Goal: Task Accomplishment & Management: Manage account settings

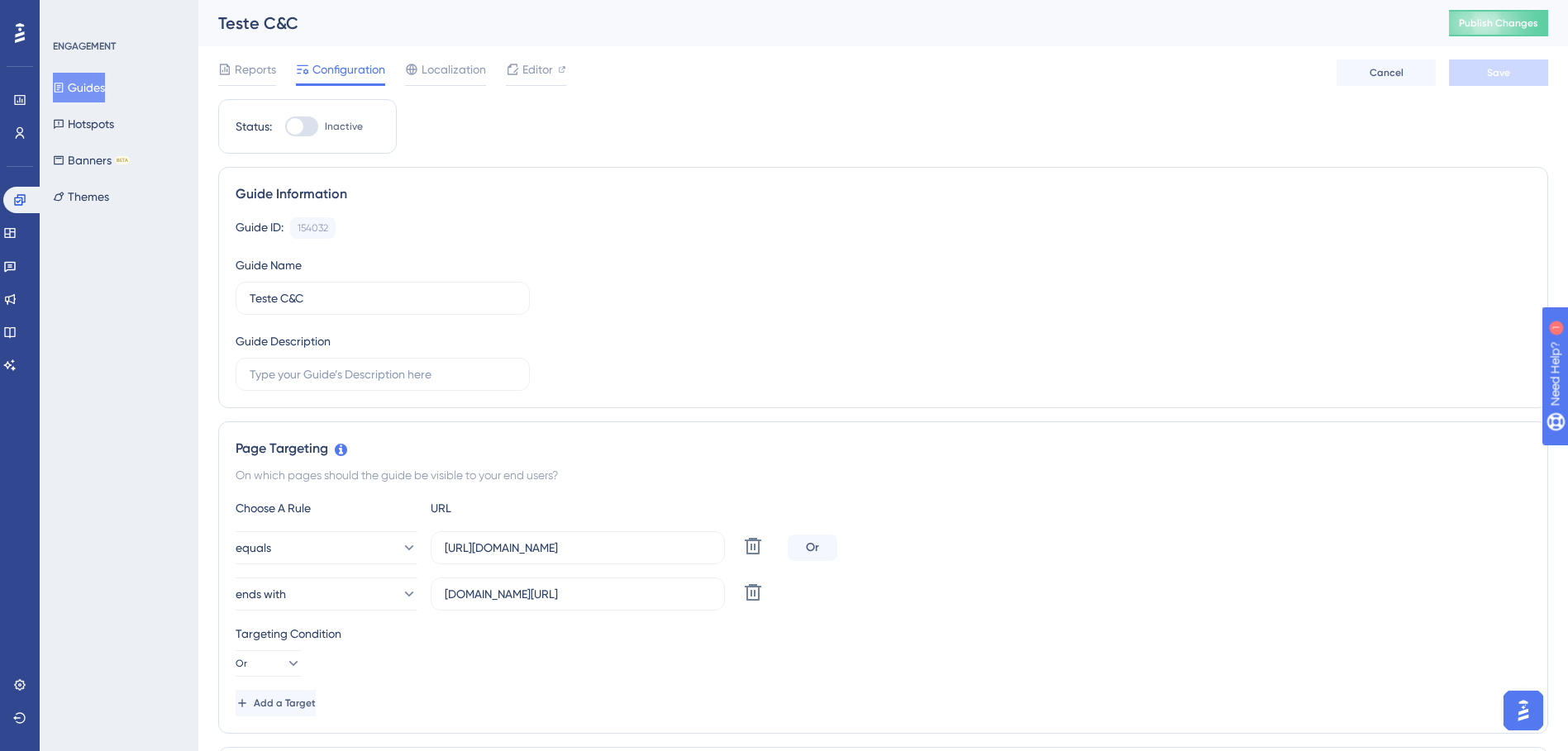
click at [87, 89] on button "Guides" at bounding box center [78, 87] width 53 height 30
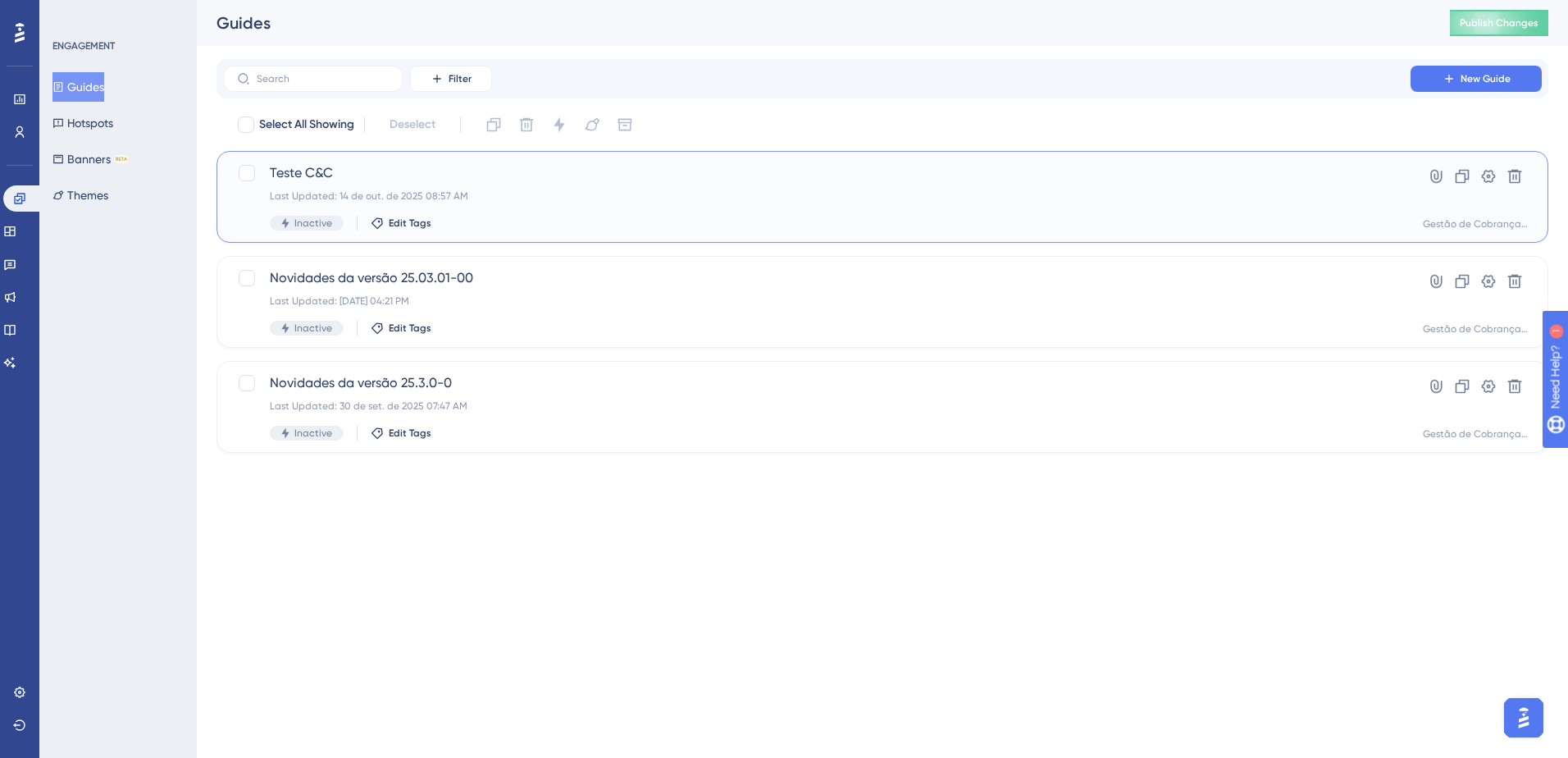
click at [314, 226] on span "Inactive" at bounding box center [313, 222] width 37 height 13
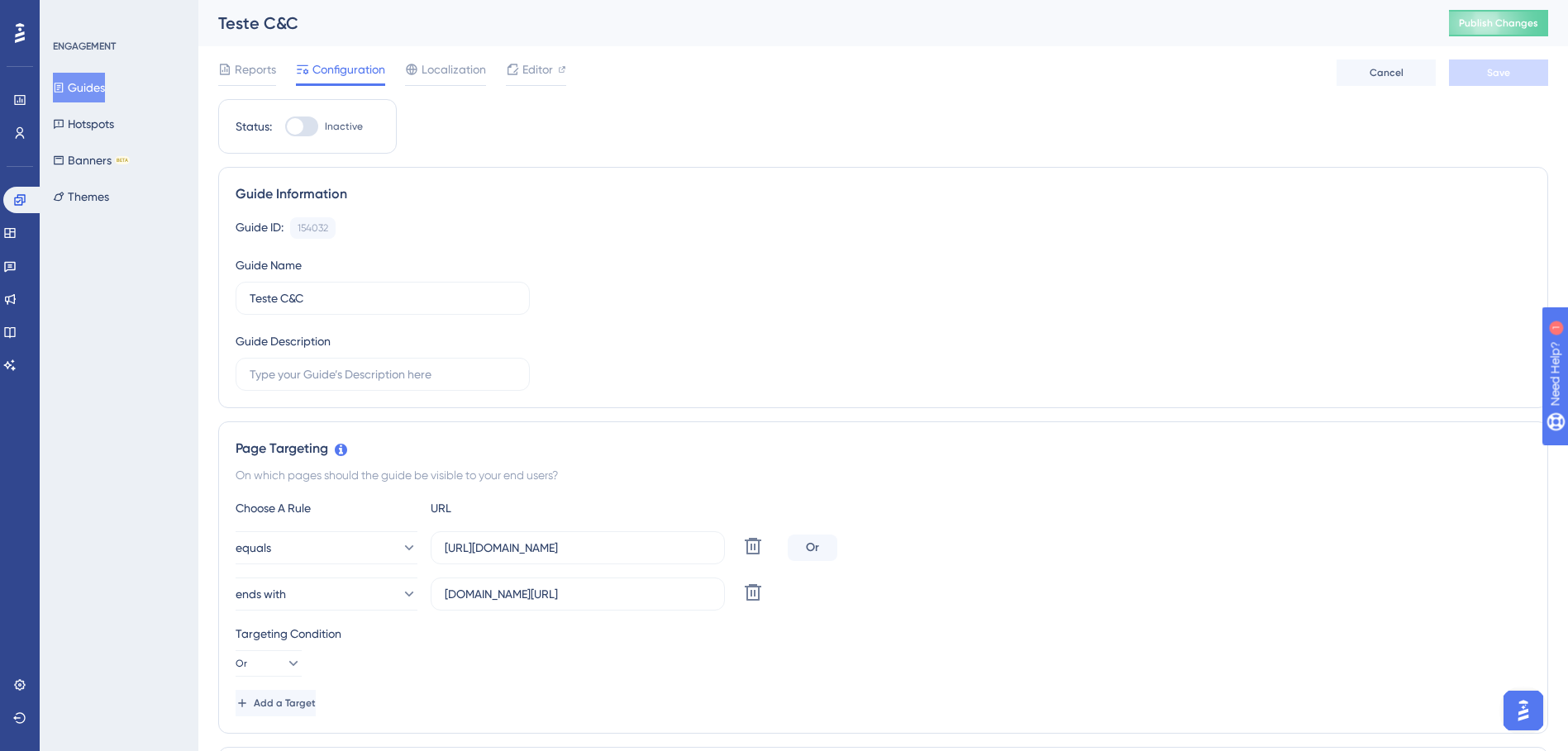
click at [300, 125] on div at bounding box center [294, 126] width 17 height 17
click at [285, 127] on input "Inactive" at bounding box center [284, 127] width 1 height 1
checkbox input "true"
click at [1507, 66] on span "Save" at bounding box center [1498, 72] width 23 height 13
click at [1497, 18] on span "Publish Changes" at bounding box center [1499, 23] width 79 height 13
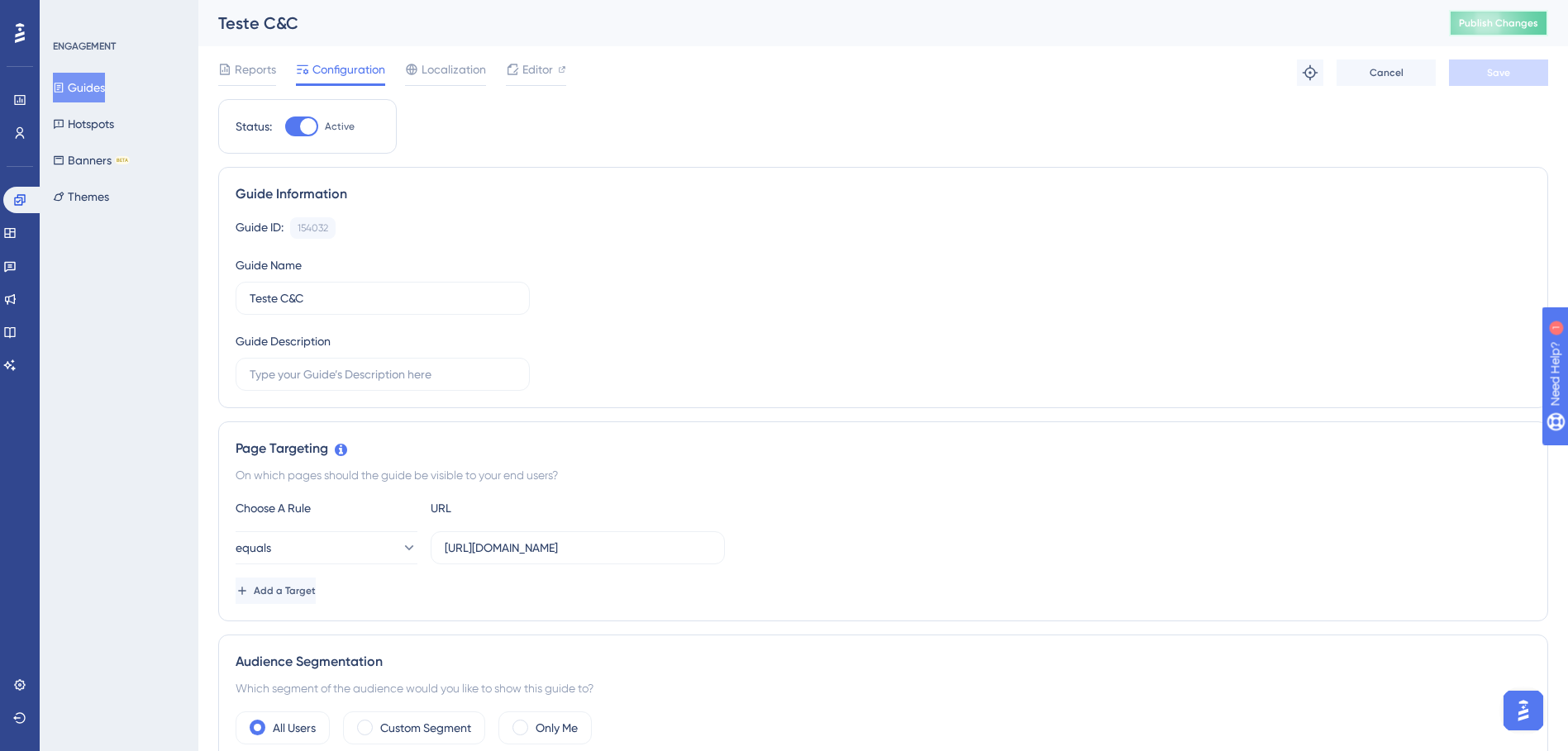
click at [1488, 30] on button "Publish Changes" at bounding box center [1499, 23] width 99 height 27
click at [105, 87] on button "Guides" at bounding box center [78, 87] width 53 height 30
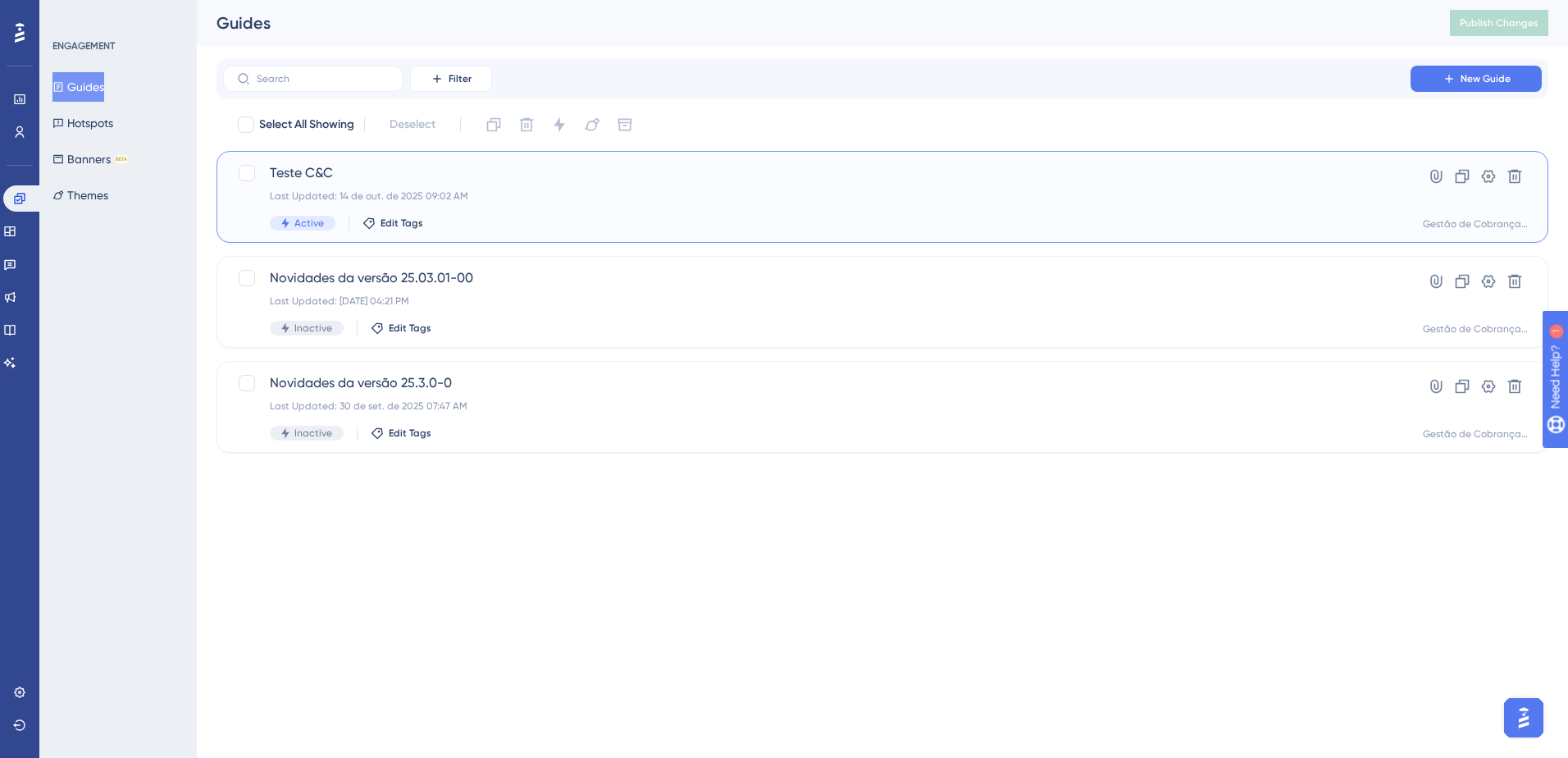
click at [355, 177] on span "Teste C&C" at bounding box center [816, 173] width 1094 height 20
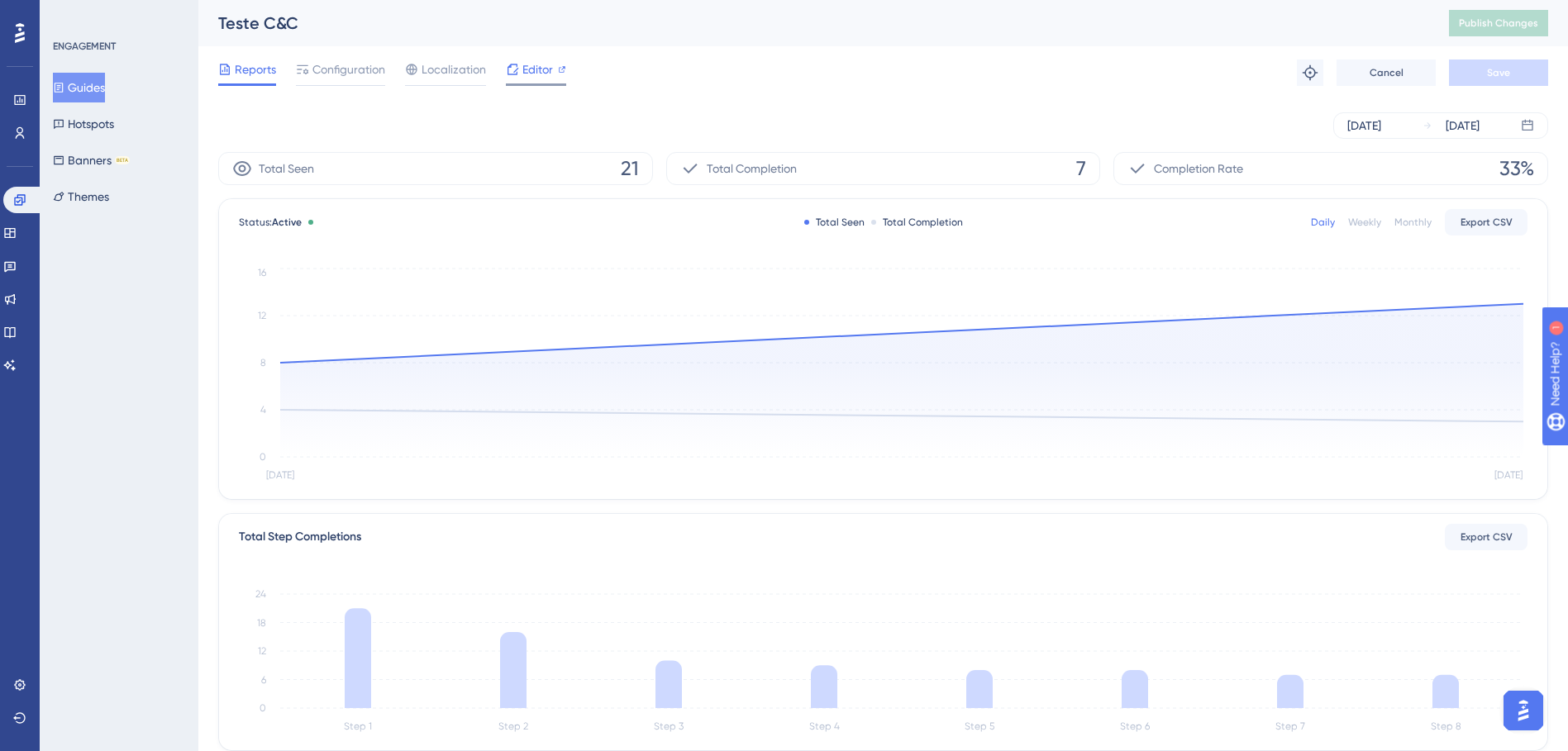
click at [528, 70] on span "Editor" at bounding box center [537, 69] width 31 height 20
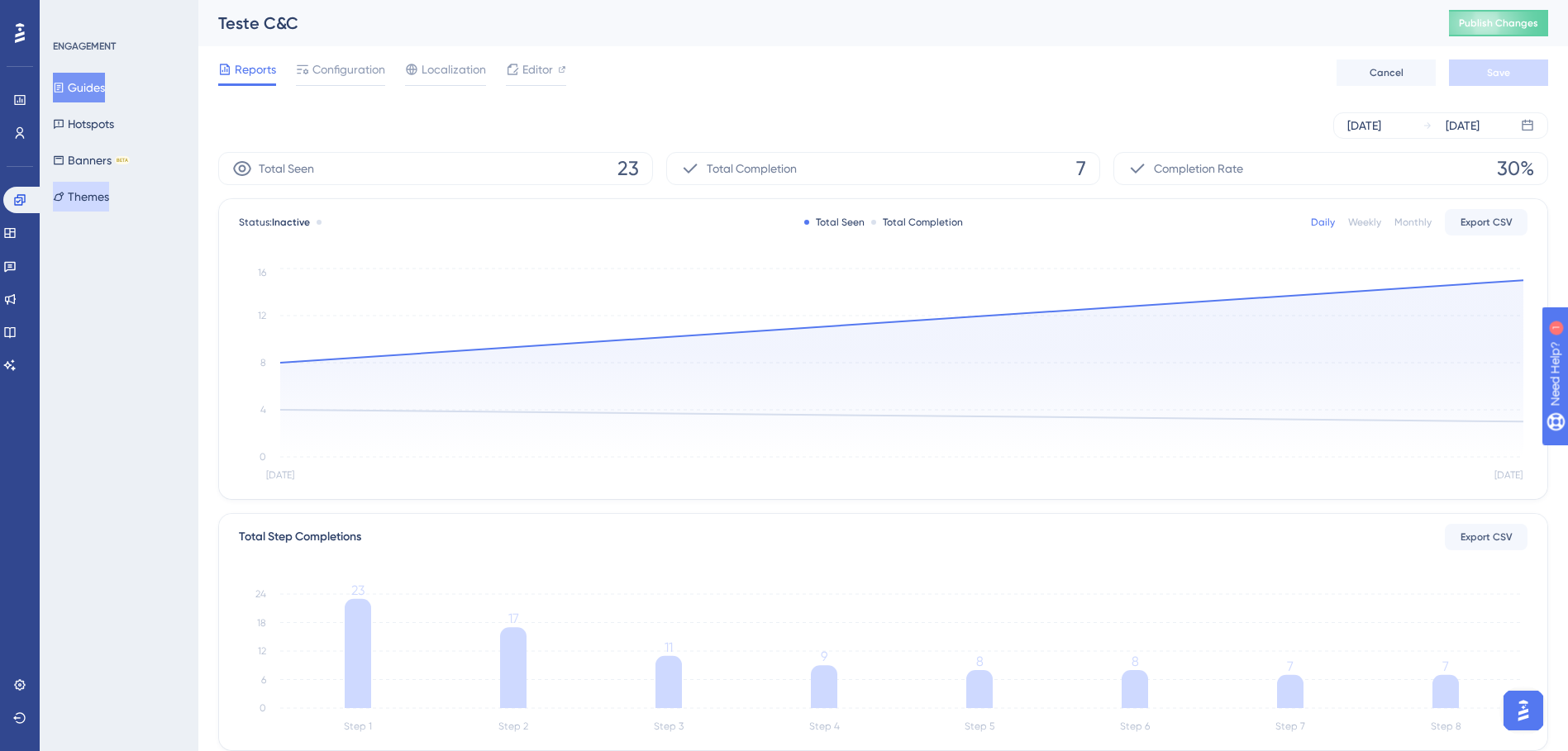
click at [89, 199] on button "Themes" at bounding box center [80, 196] width 56 height 30
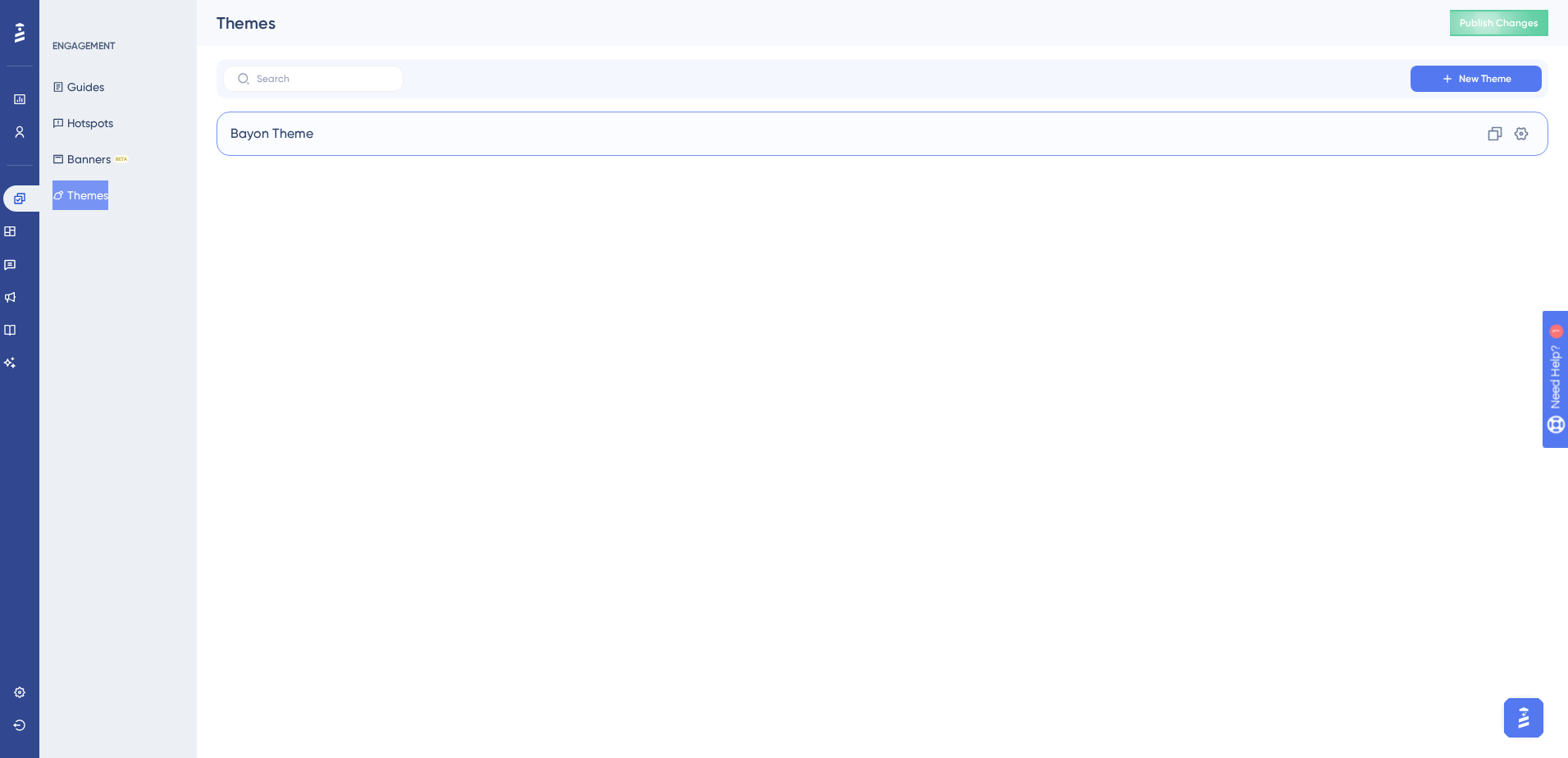
click at [865, 149] on div "Bayon Theme Clone Settings" at bounding box center [882, 133] width 1332 height 44
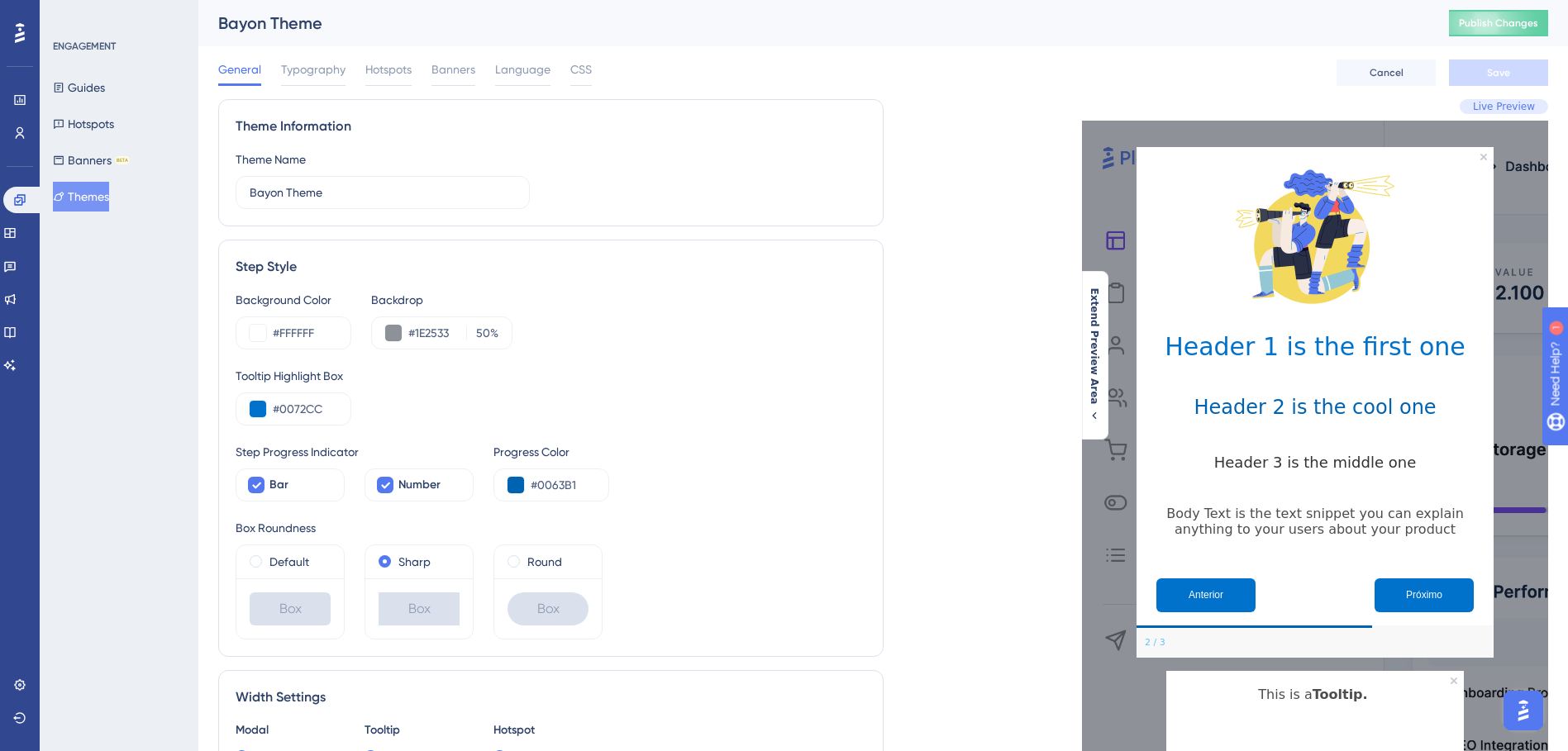
scroll to position [82, 0]
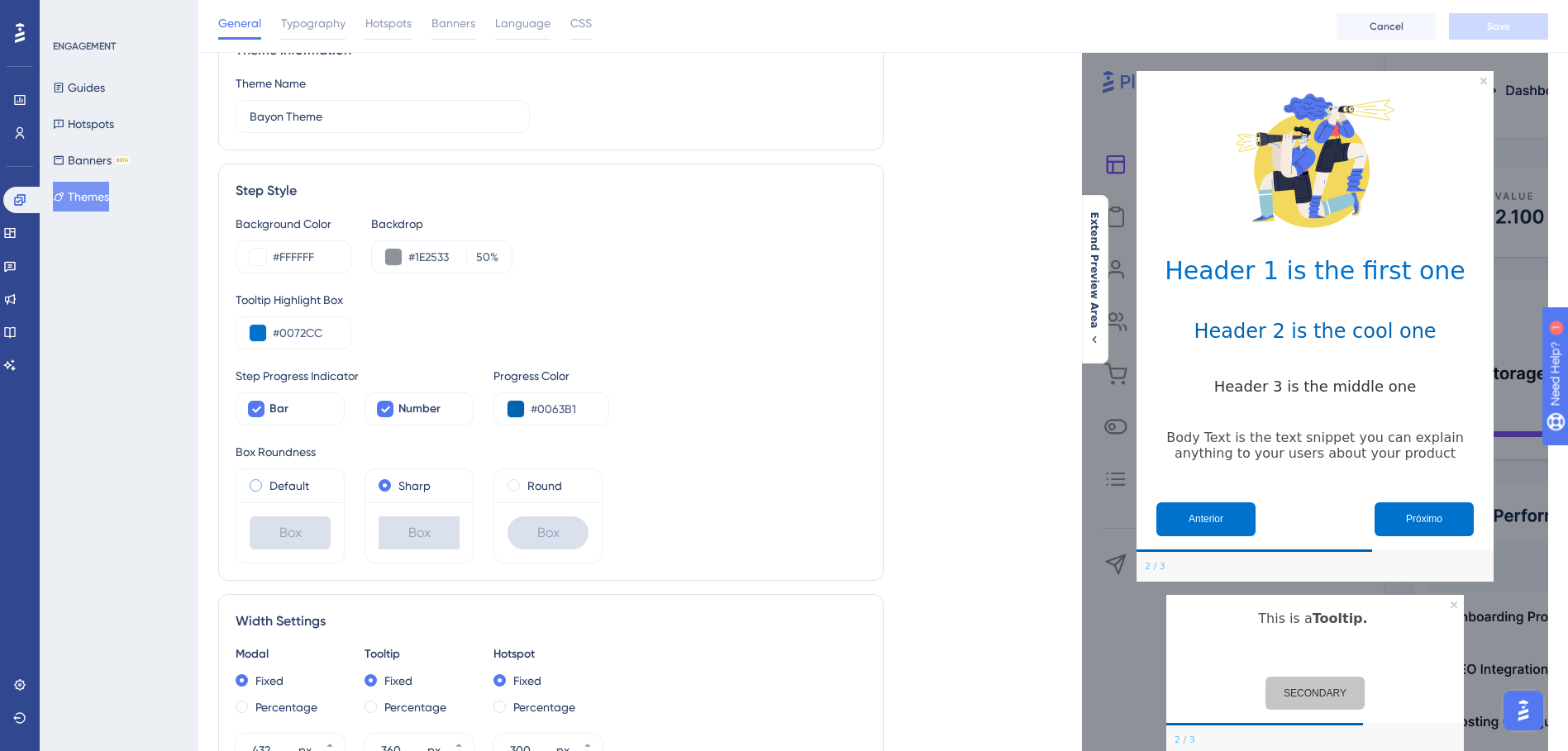
click at [256, 481] on span at bounding box center [256, 485] width 13 height 13
click at [267, 482] on input "radio" at bounding box center [267, 482] width 0 height 0
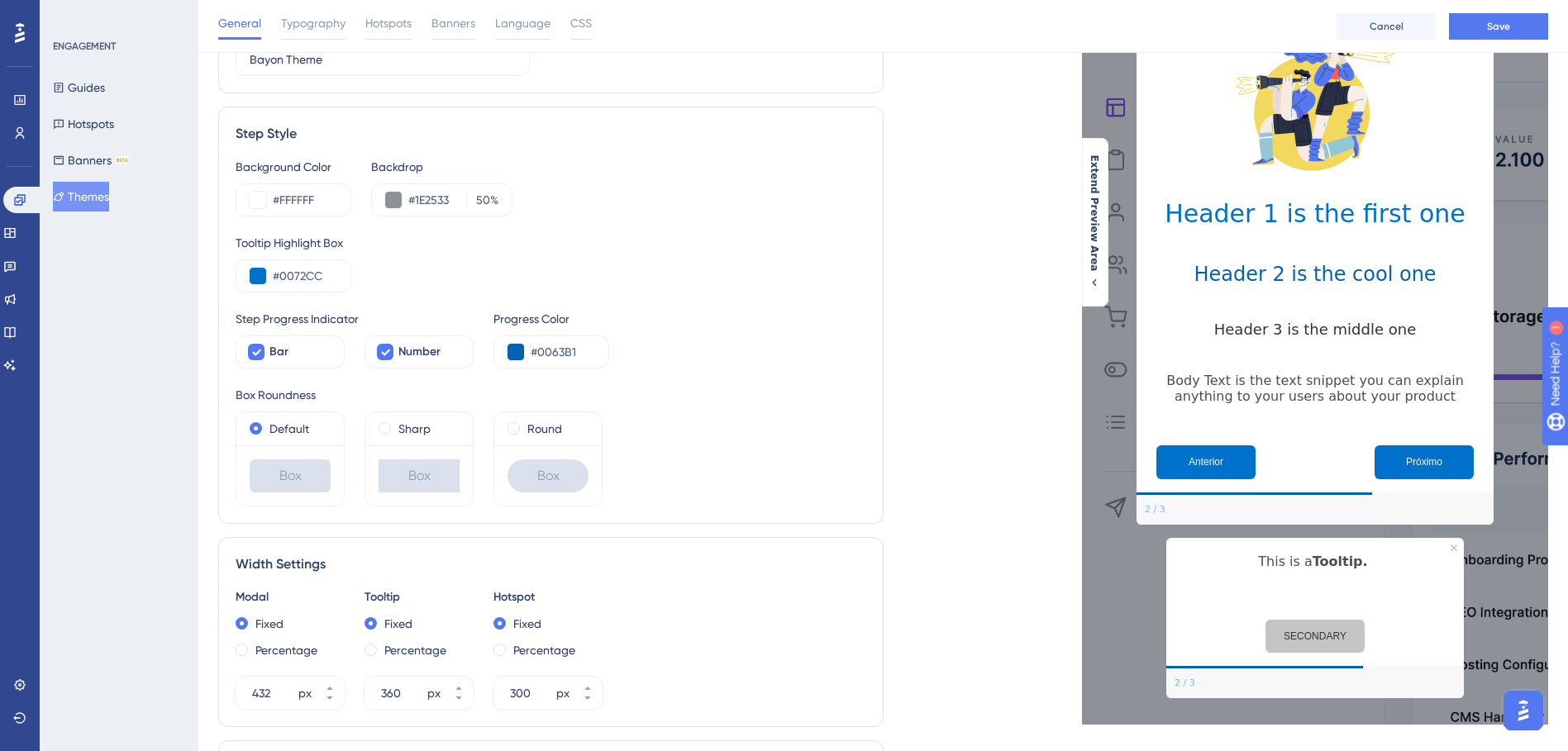
scroll to position [248, 0]
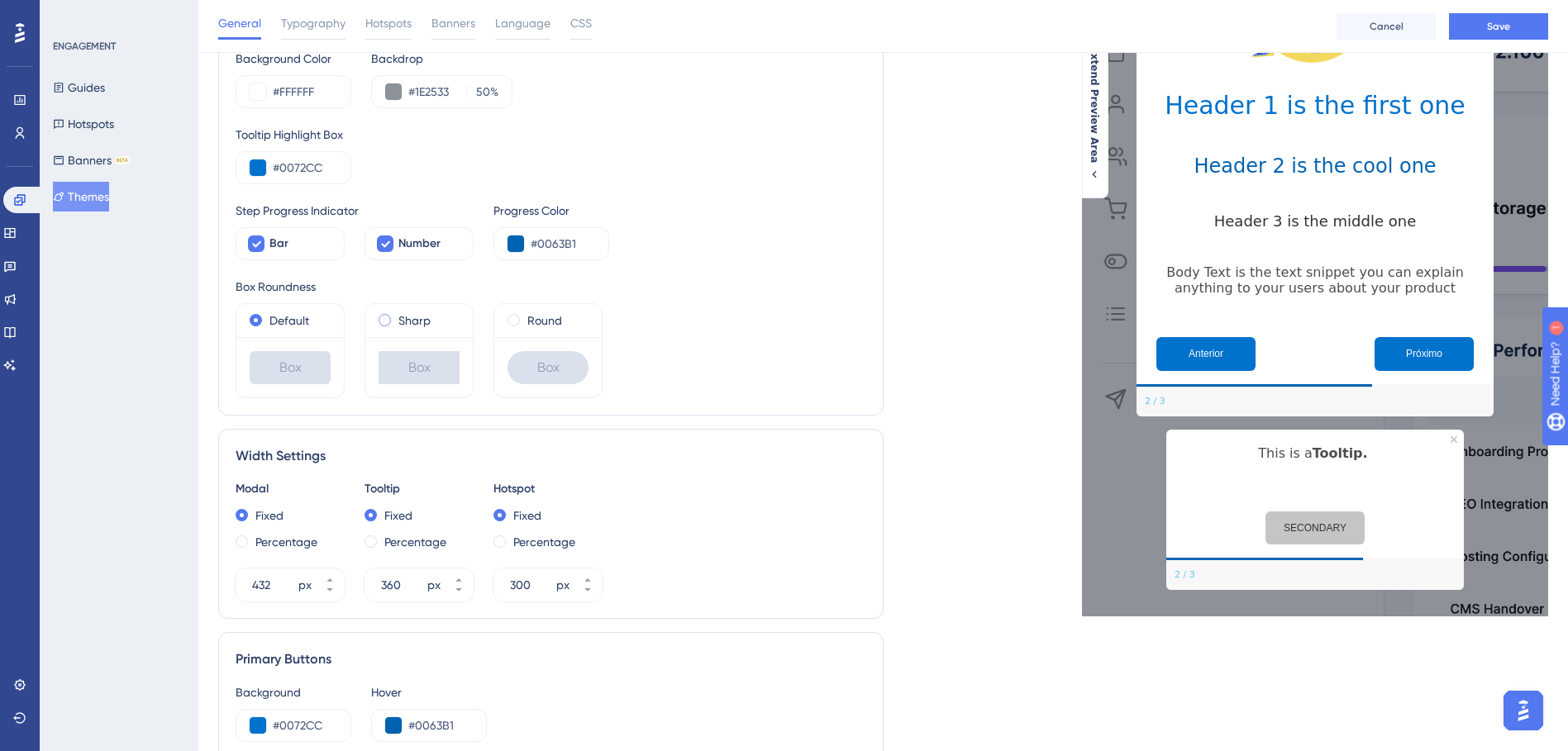
click at [391, 321] on span at bounding box center [385, 320] width 13 height 13
click at [396, 316] on input "radio" at bounding box center [396, 316] width 0 height 0
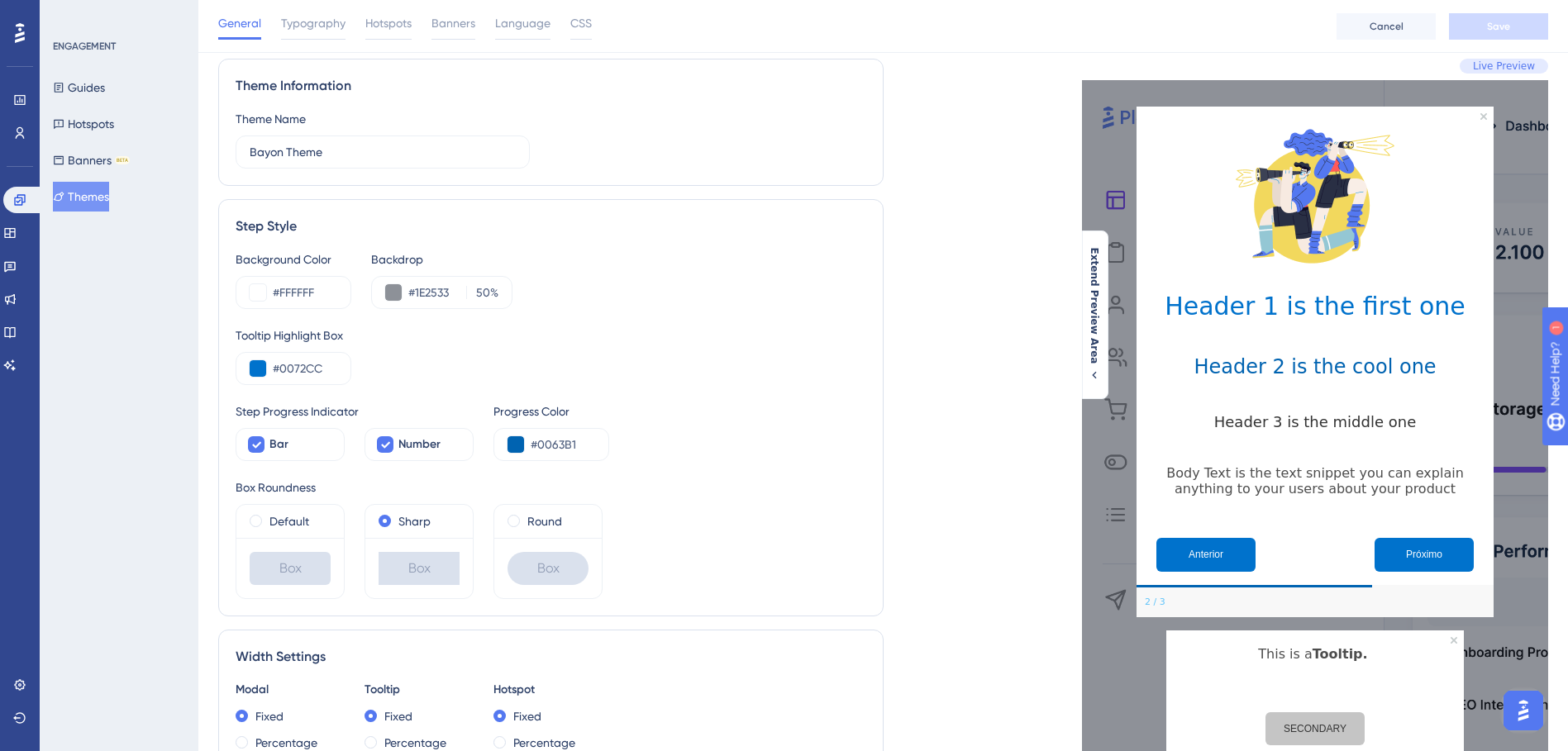
scroll to position [0, 0]
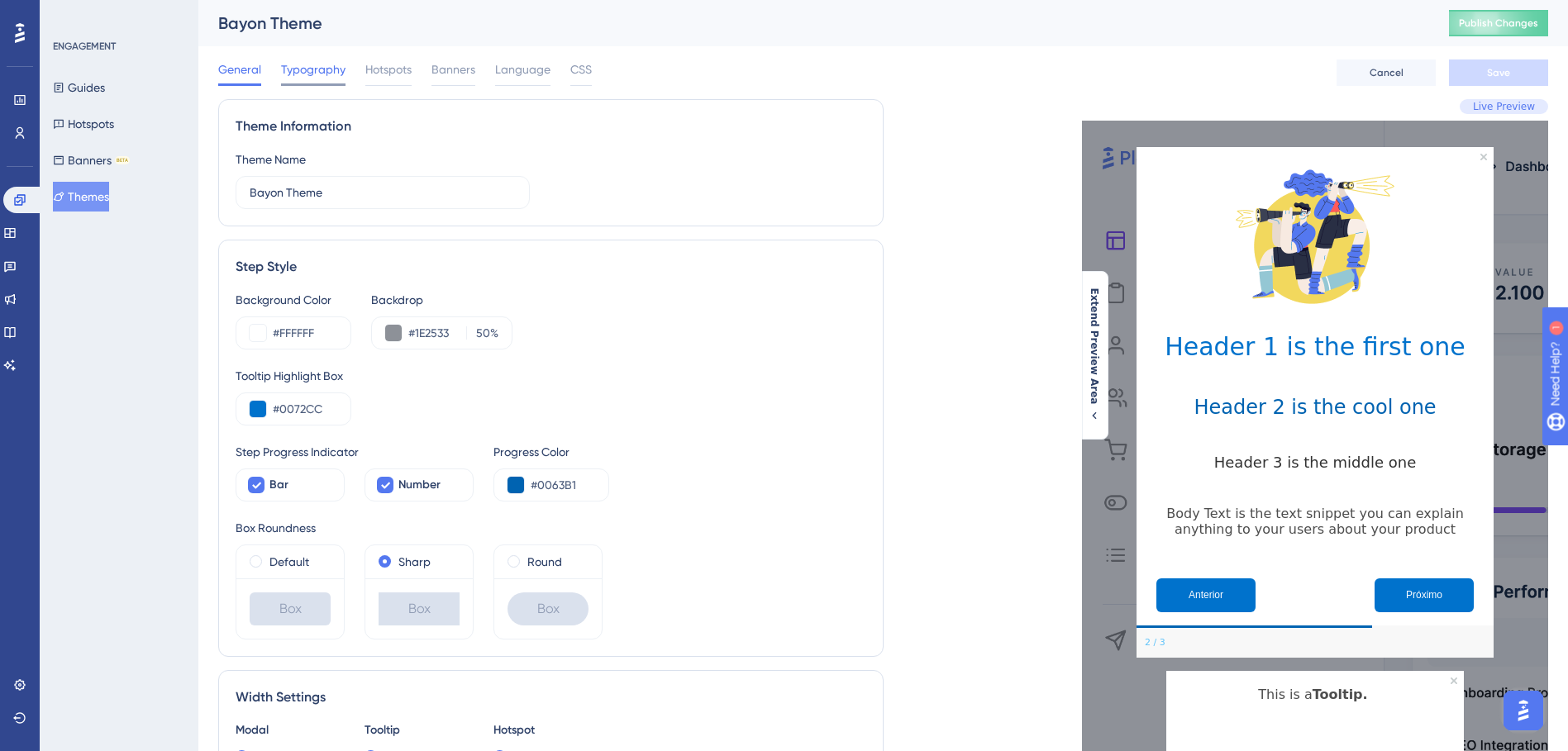
click at [297, 77] on span "Typography" at bounding box center [313, 69] width 64 height 20
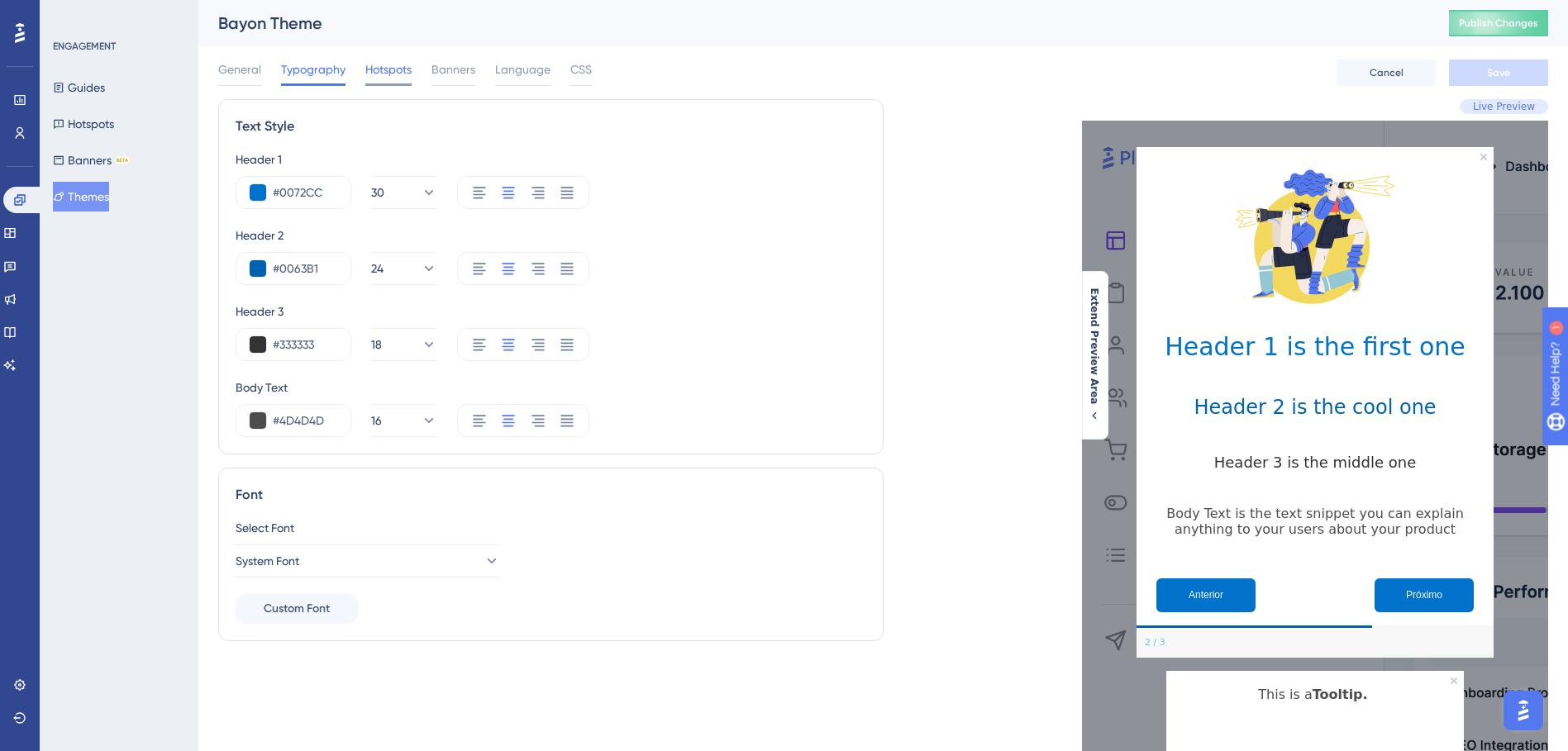
click at [371, 72] on span "Hotspots" at bounding box center [389, 69] width 47 height 20
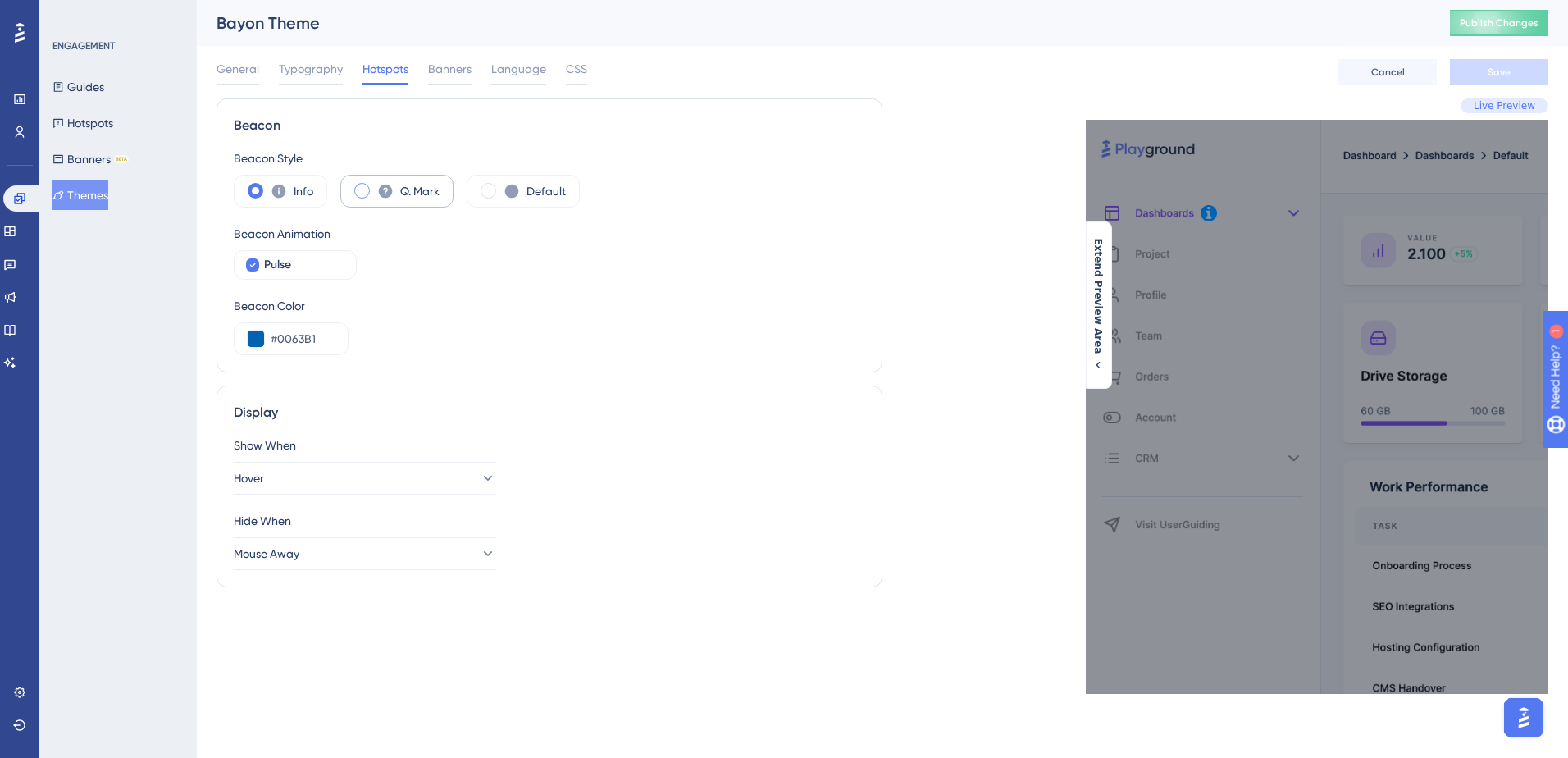
click at [367, 195] on span at bounding box center [362, 191] width 16 height 16
click at [375, 185] on input "radio" at bounding box center [375, 185] width 0 height 0
click at [257, 188] on span at bounding box center [256, 191] width 16 height 16
click at [268, 185] on input "radio" at bounding box center [268, 185] width 0 height 0
click at [447, 74] on span "Banners" at bounding box center [449, 69] width 43 height 20
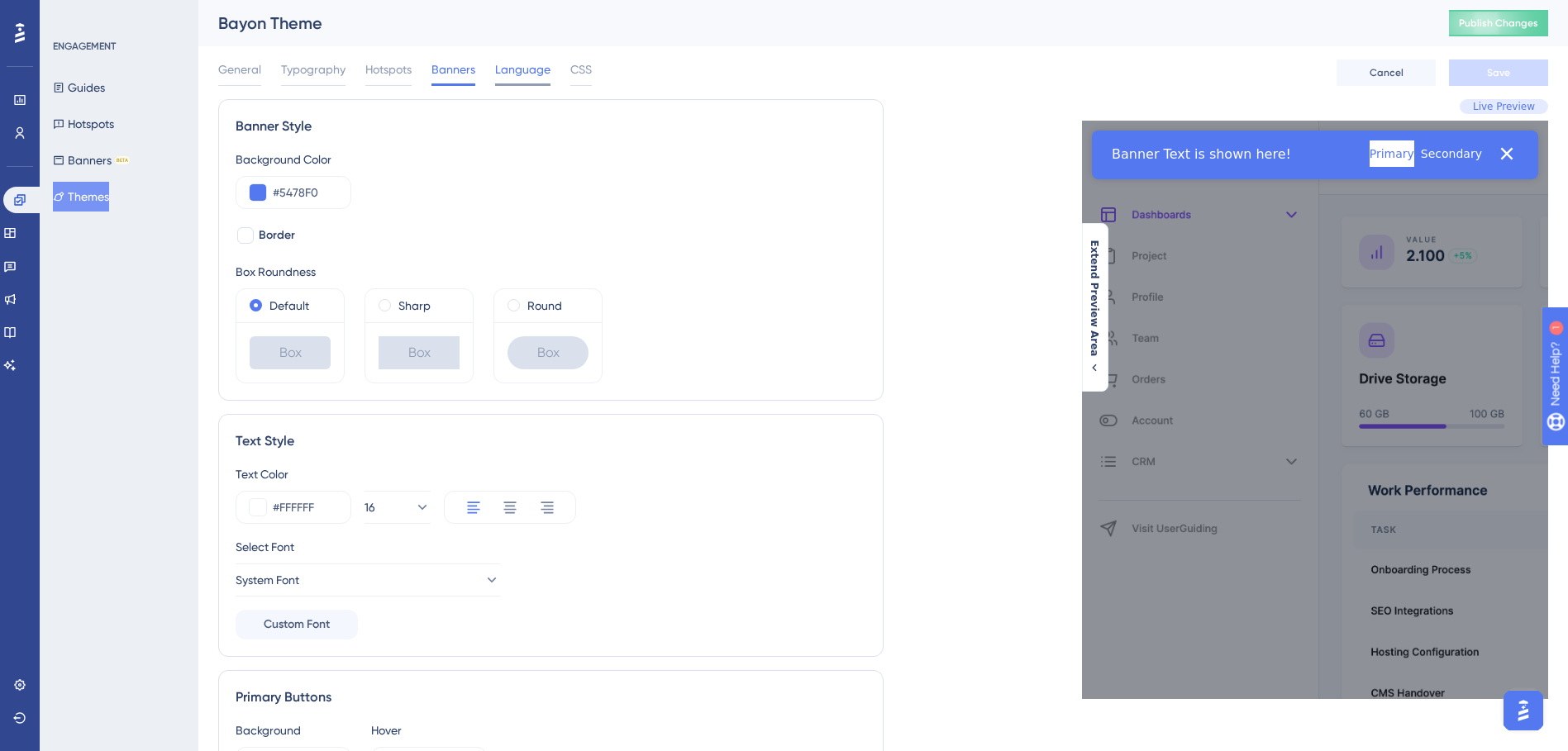
click at [530, 73] on span "Language" at bounding box center [523, 69] width 56 height 20
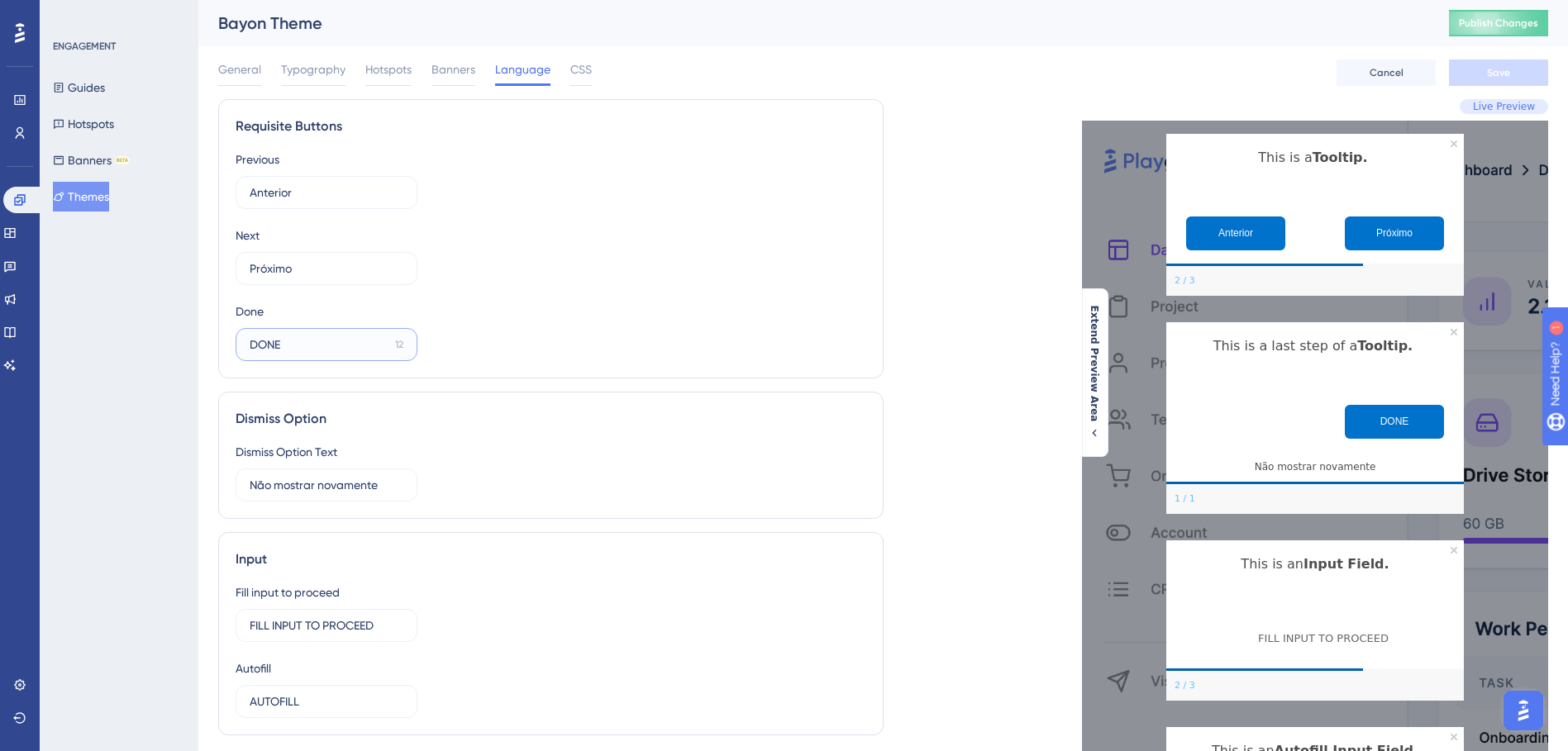
drag, startPoint x: 293, startPoint y: 344, endPoint x: 238, endPoint y: 343, distance: 55.0
click at [238, 343] on label "DONE 12" at bounding box center [326, 344] width 181 height 33
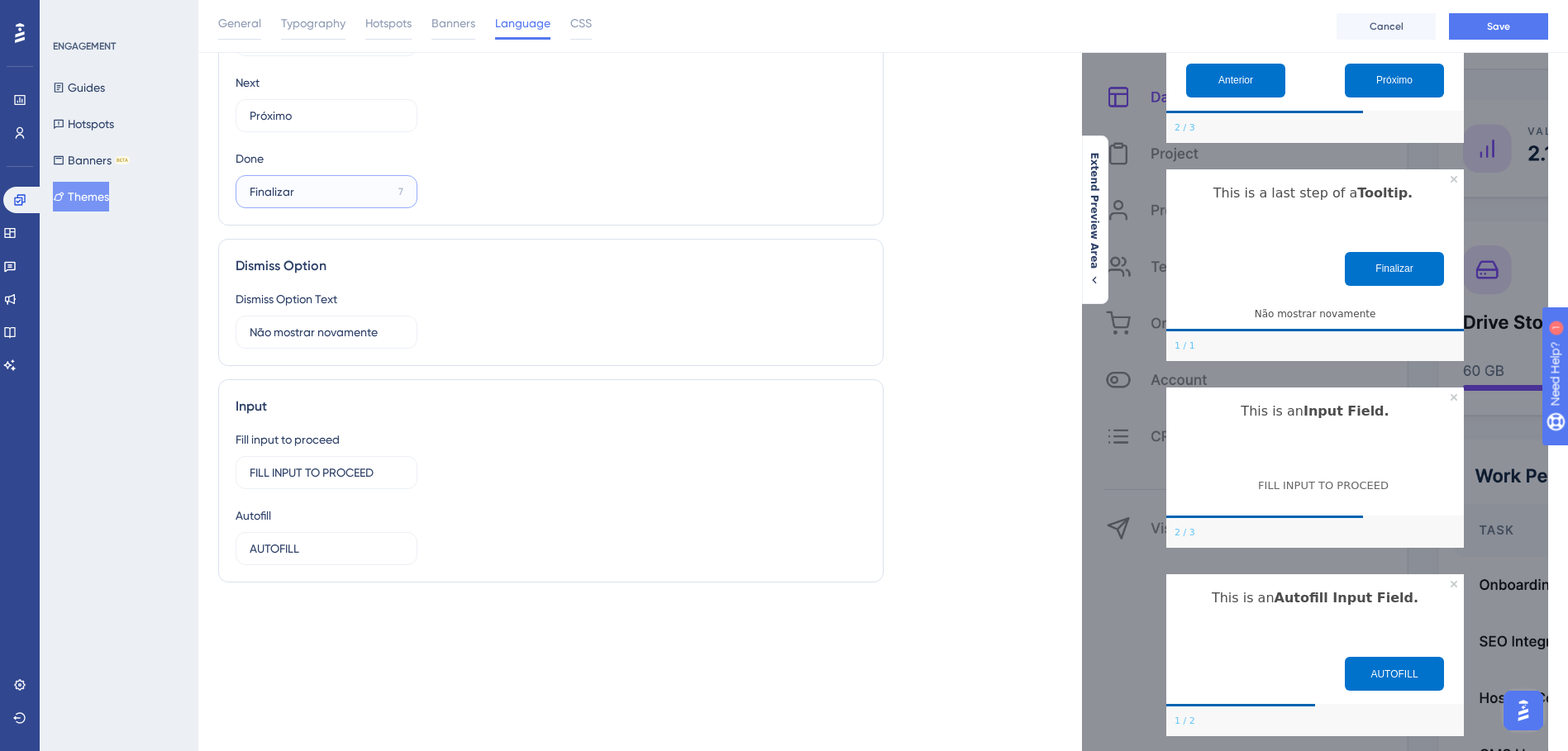
scroll to position [165, 0]
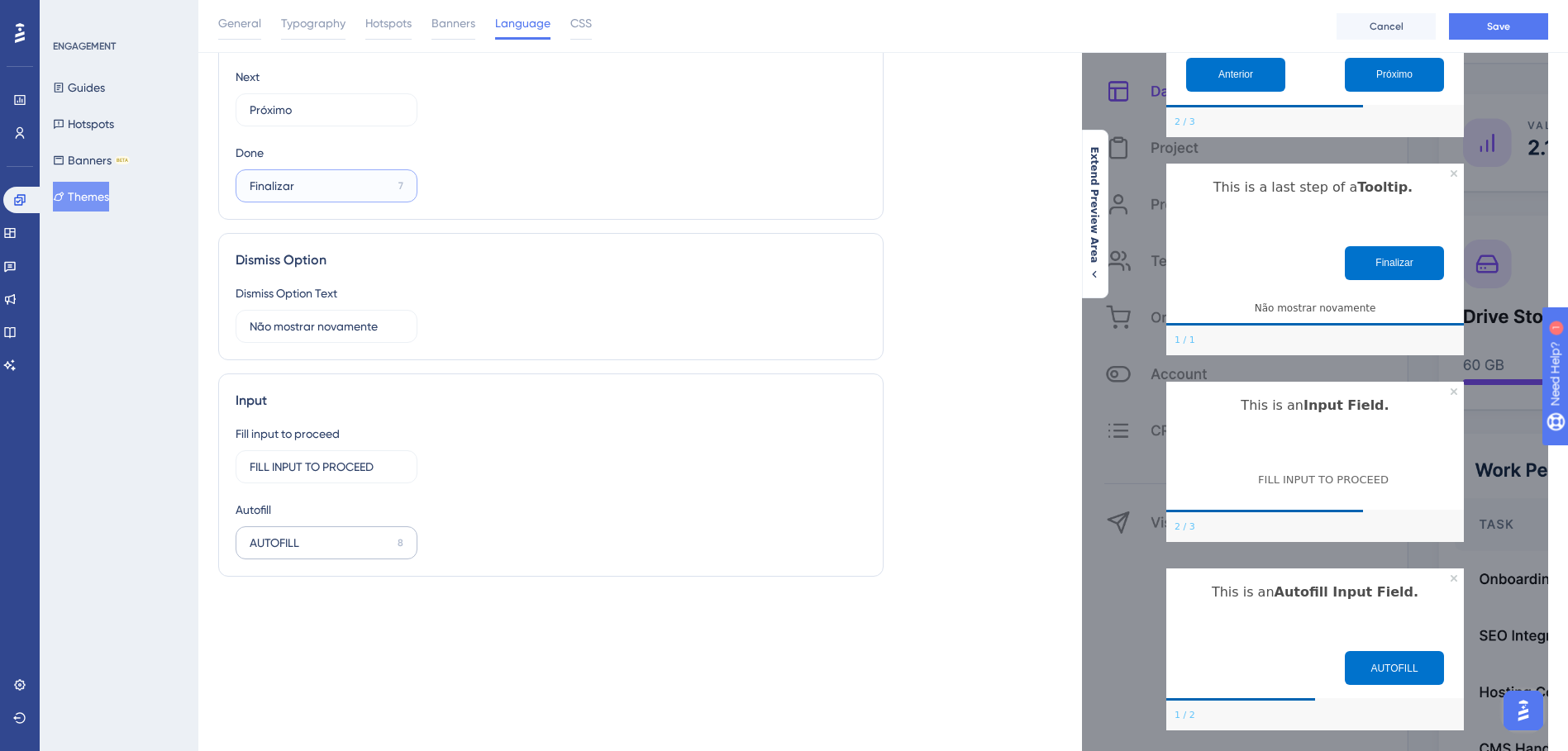
type input "Finalizar"
drag, startPoint x: 324, startPoint y: 545, endPoint x: 186, endPoint y: 545, distance: 138.0
click at [198, 545] on div "Performance Users Engagement Widgets Feedback Product Updates Knowledge Base AI…" at bounding box center [883, 309] width 1370 height 949
click at [1467, 32] on button "Save" at bounding box center [1499, 26] width 99 height 27
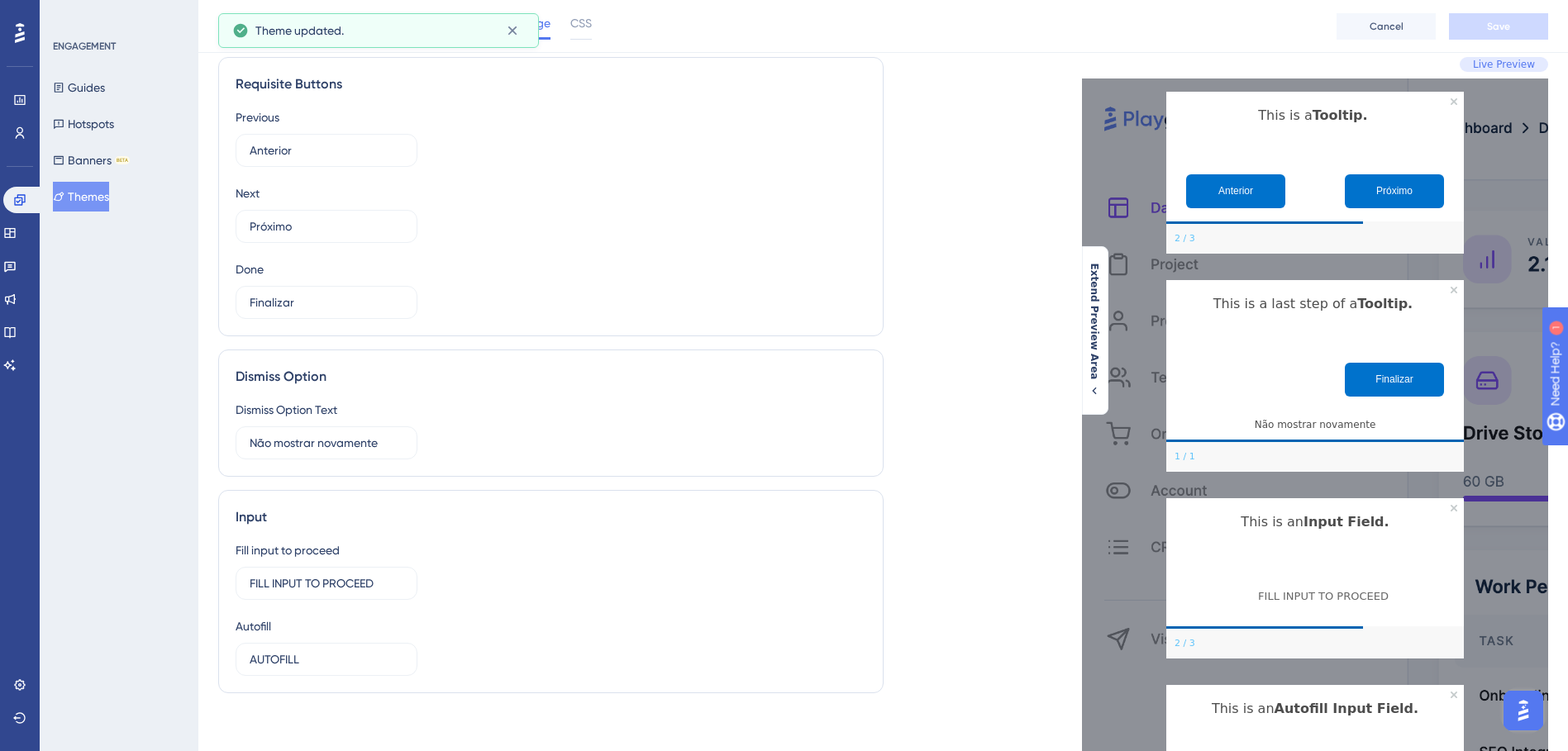
scroll to position [0, 0]
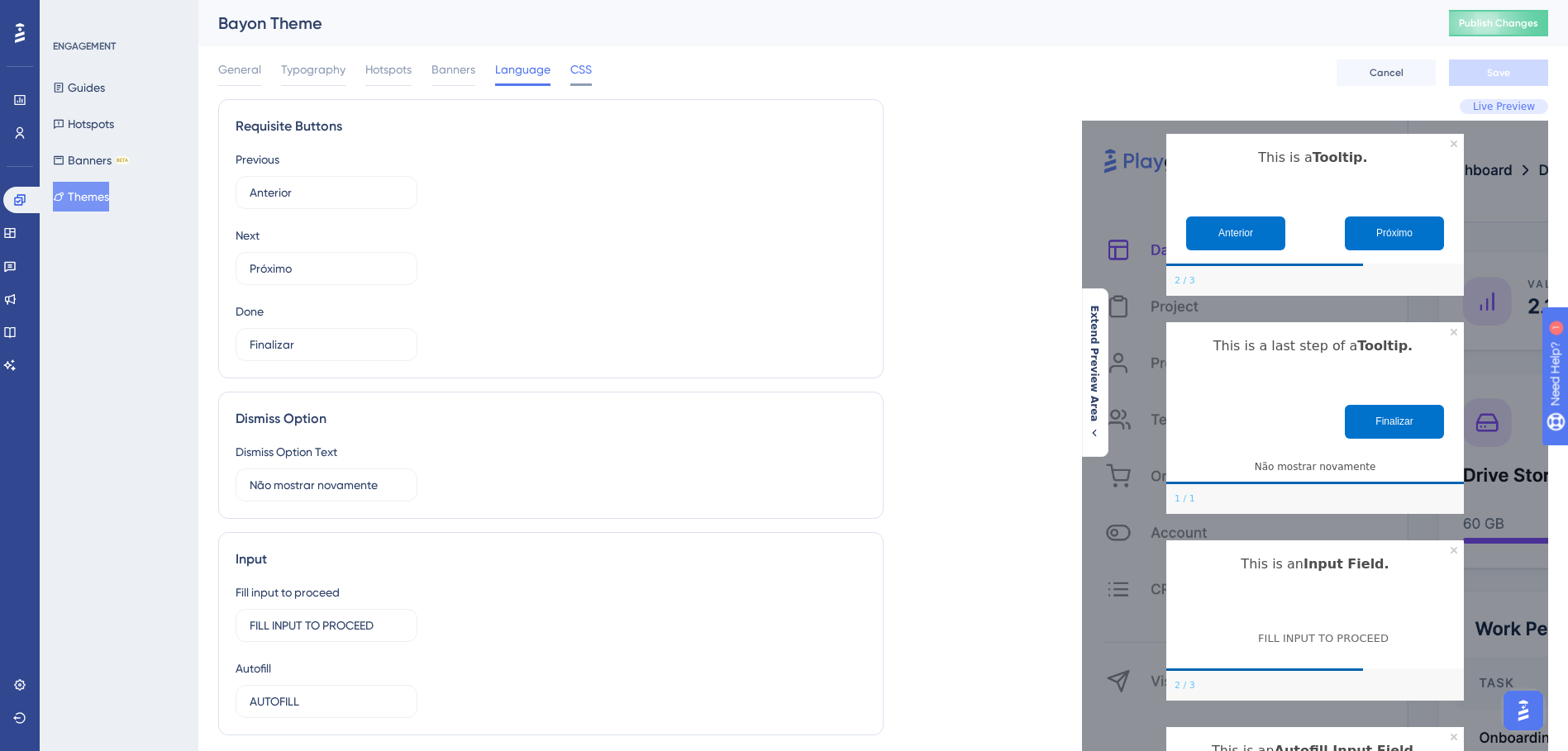
click at [582, 60] on span "CSS" at bounding box center [582, 69] width 22 height 20
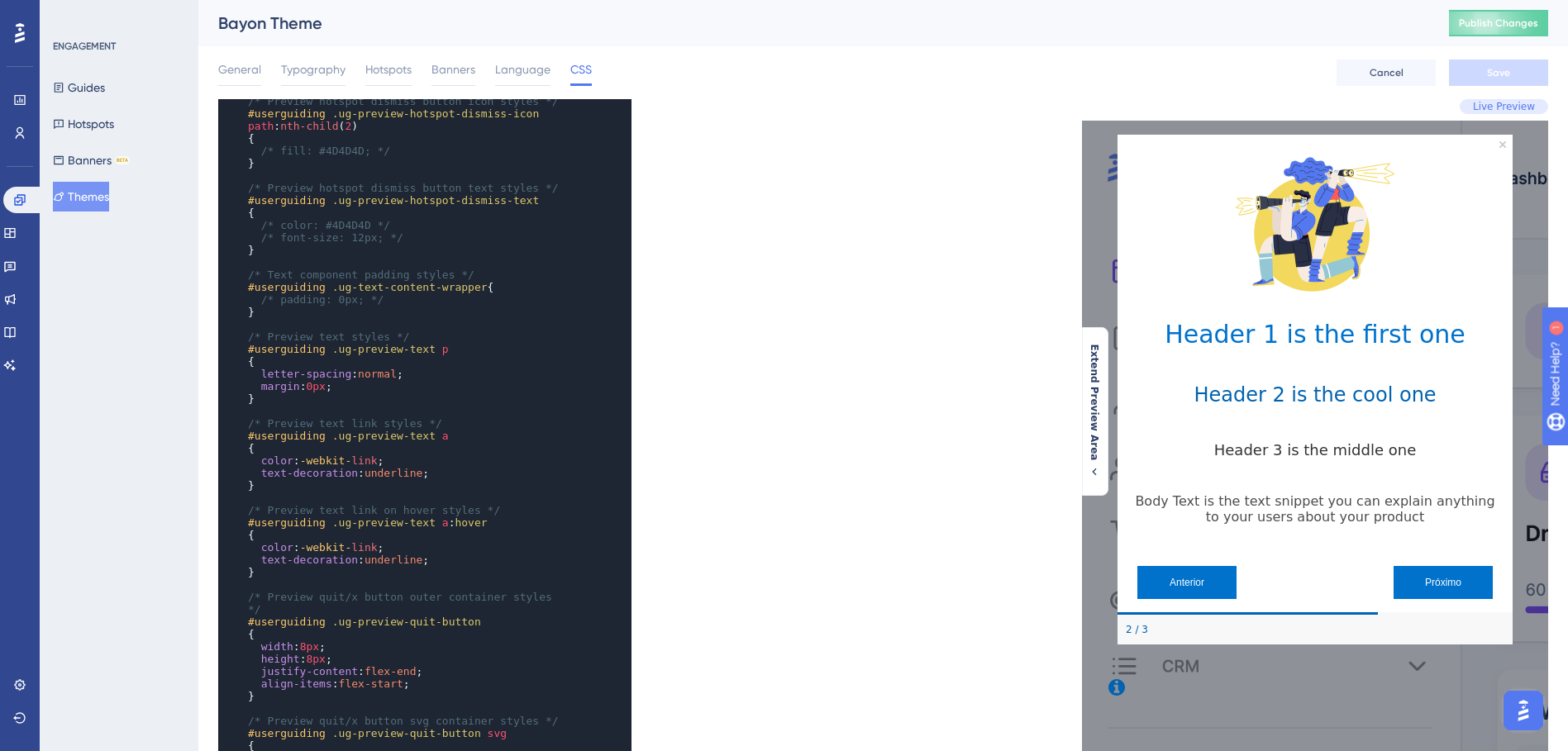
scroll to position [925, 0]
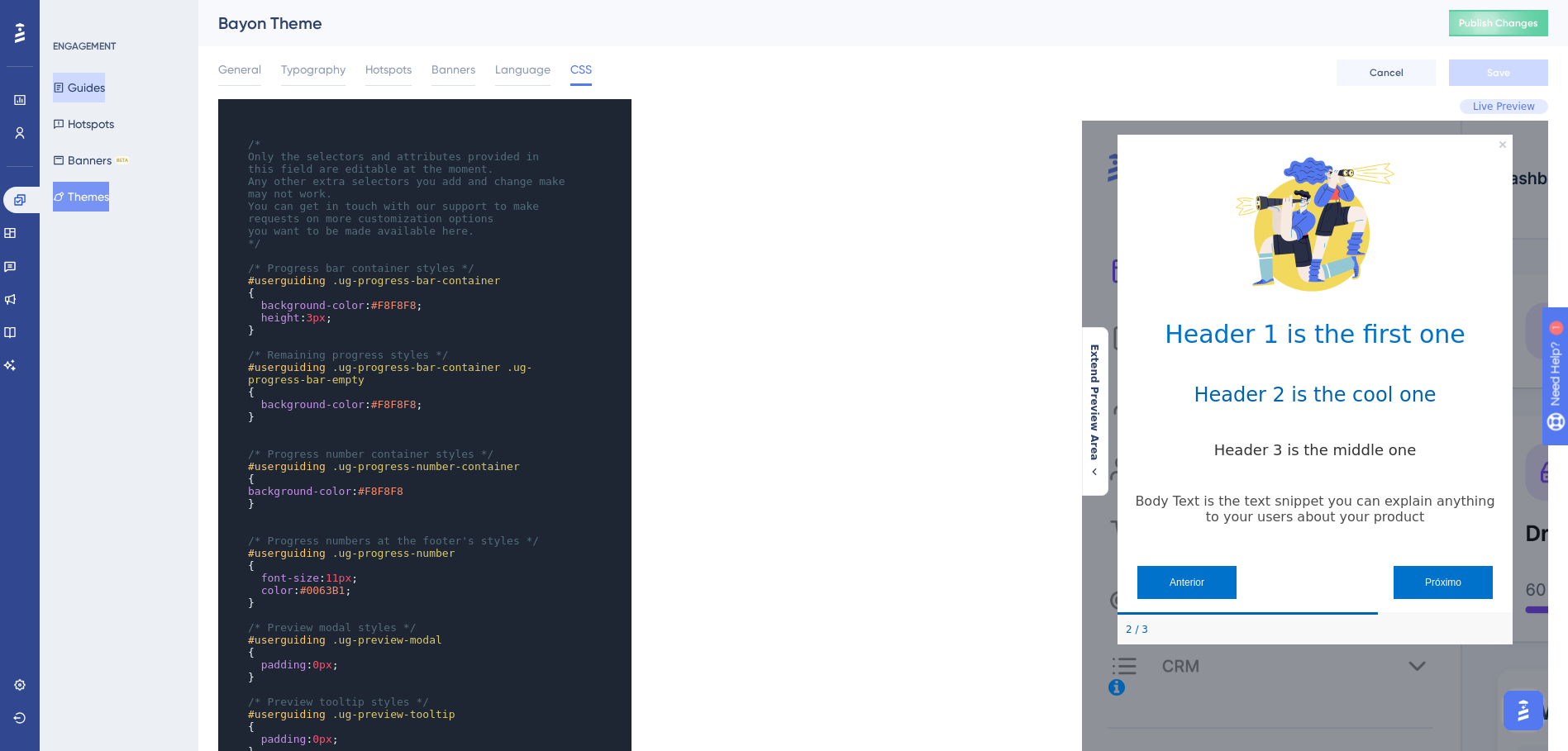
click at [81, 88] on button "Guides" at bounding box center [78, 87] width 53 height 30
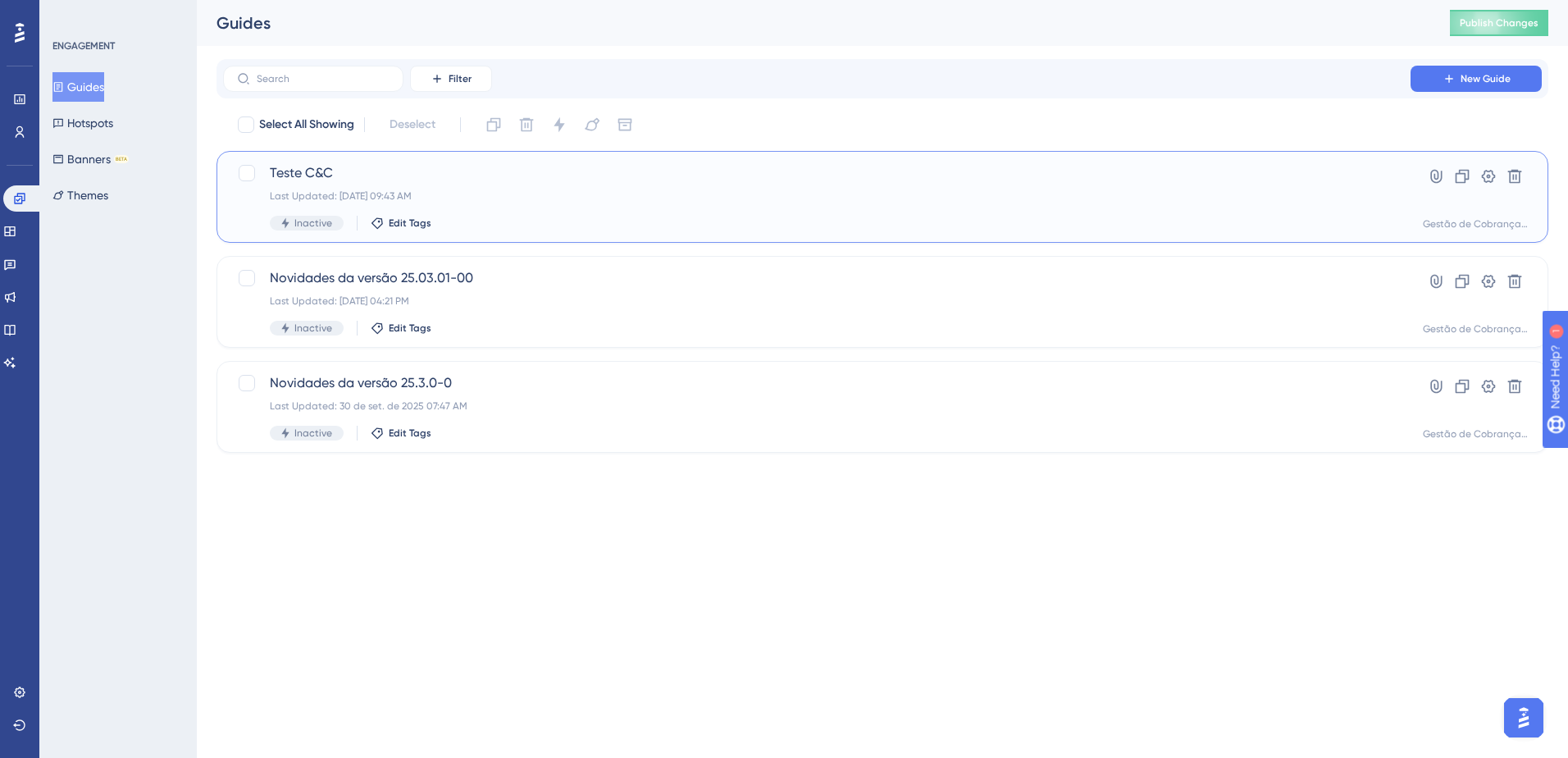
click at [526, 185] on div "Teste C&C Last Updated: 14 de out. de 2025 09:43 AM Inactive Edit Tags" at bounding box center [816, 197] width 1094 height 67
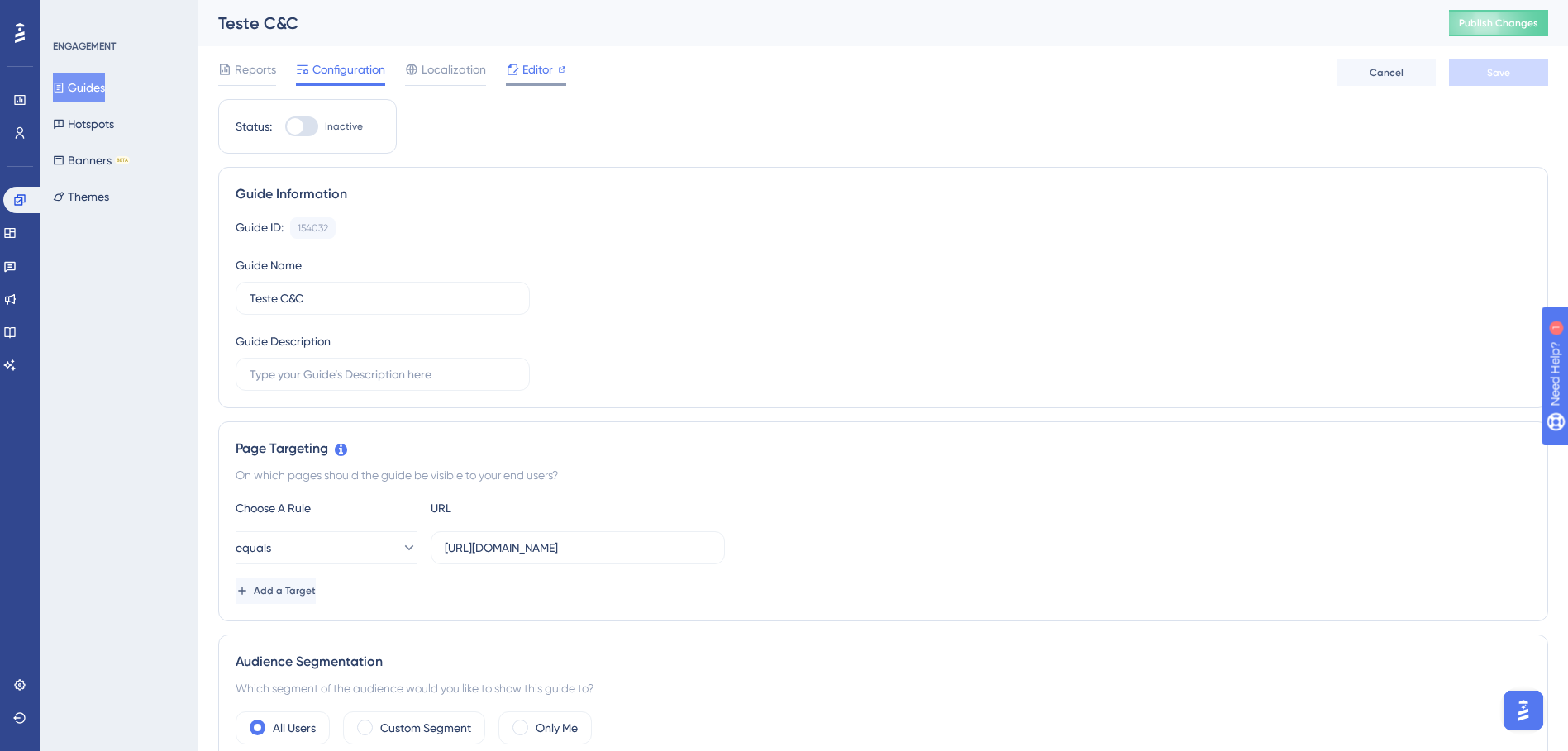
click at [548, 78] on span "Editor" at bounding box center [537, 69] width 31 height 20
click at [1514, 29] on span "Publish Changes" at bounding box center [1499, 23] width 79 height 13
click at [95, 89] on button "Guides" at bounding box center [78, 87] width 53 height 30
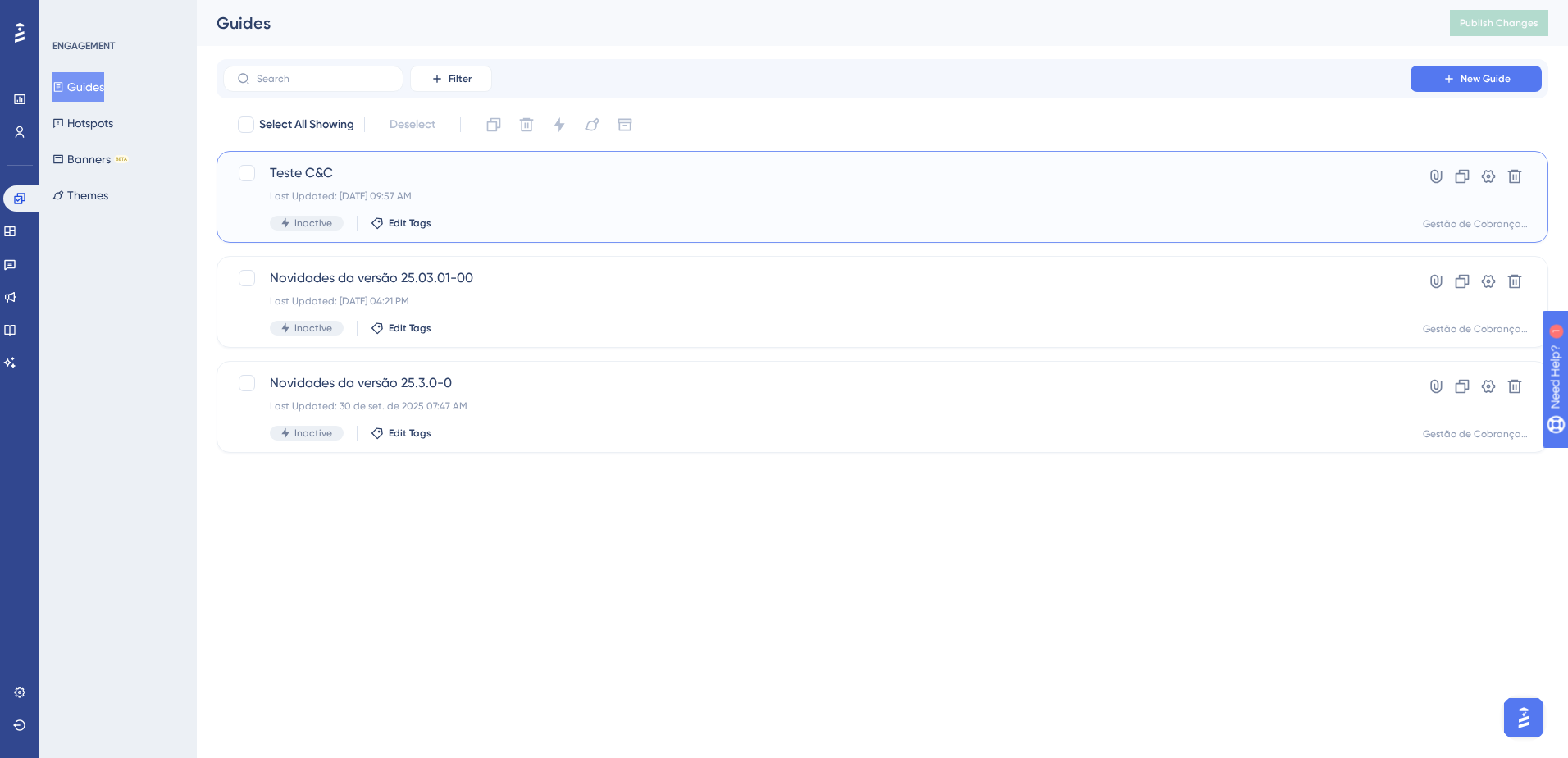
click at [300, 174] on span "Teste C&C" at bounding box center [816, 173] width 1094 height 20
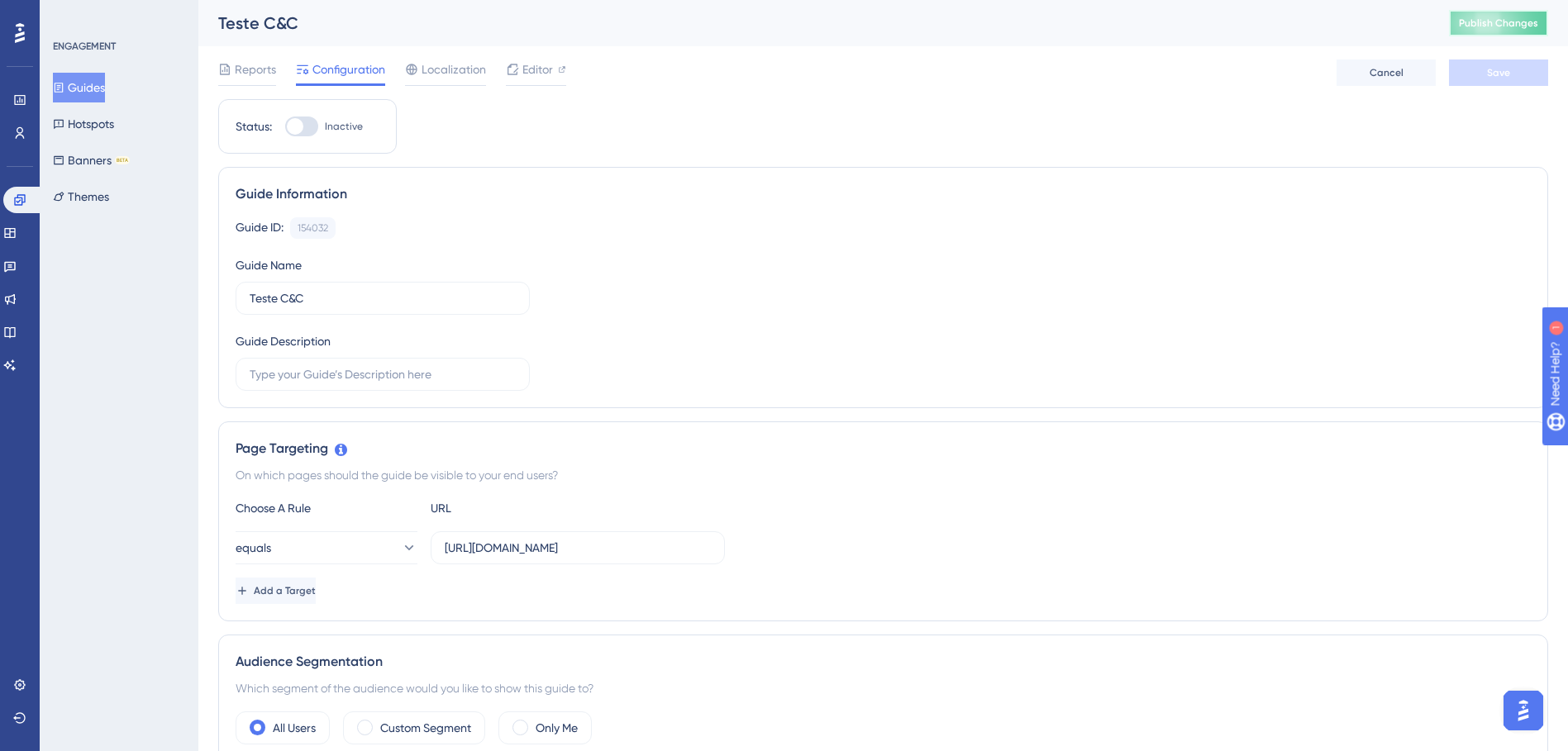
click at [1507, 23] on span "Publish Changes" at bounding box center [1499, 23] width 79 height 13
click at [1495, 25] on span "Publish Changes" at bounding box center [1499, 23] width 79 height 13
click at [308, 127] on div at bounding box center [301, 127] width 33 height 20
click at [285, 127] on input "Inactive" at bounding box center [284, 127] width 1 height 1
checkbox input "true"
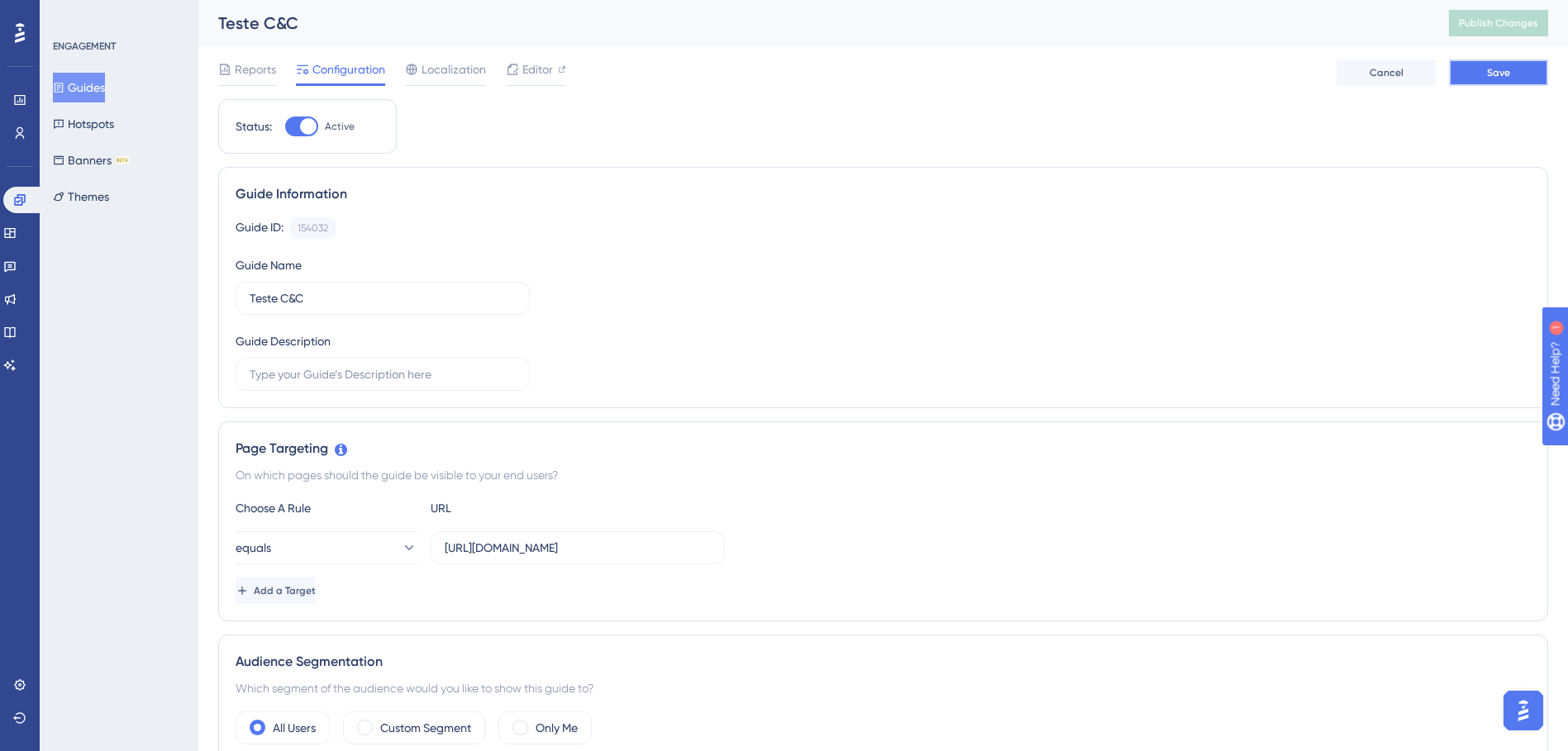
click at [1505, 72] on span "Save" at bounding box center [1498, 72] width 23 height 13
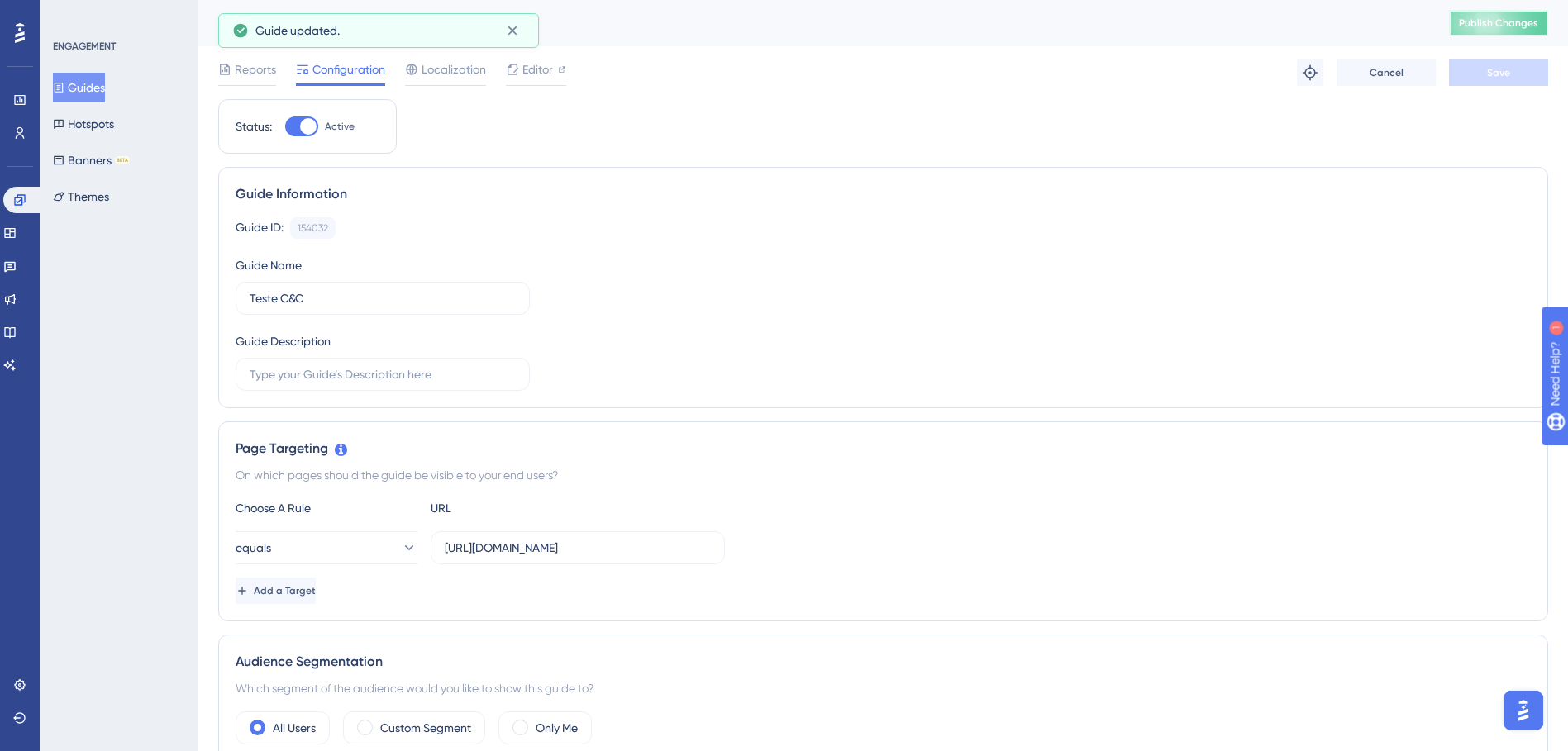
click at [1497, 23] on span "Publish Changes" at bounding box center [1499, 23] width 79 height 13
click at [90, 88] on button "Guides" at bounding box center [78, 87] width 53 height 30
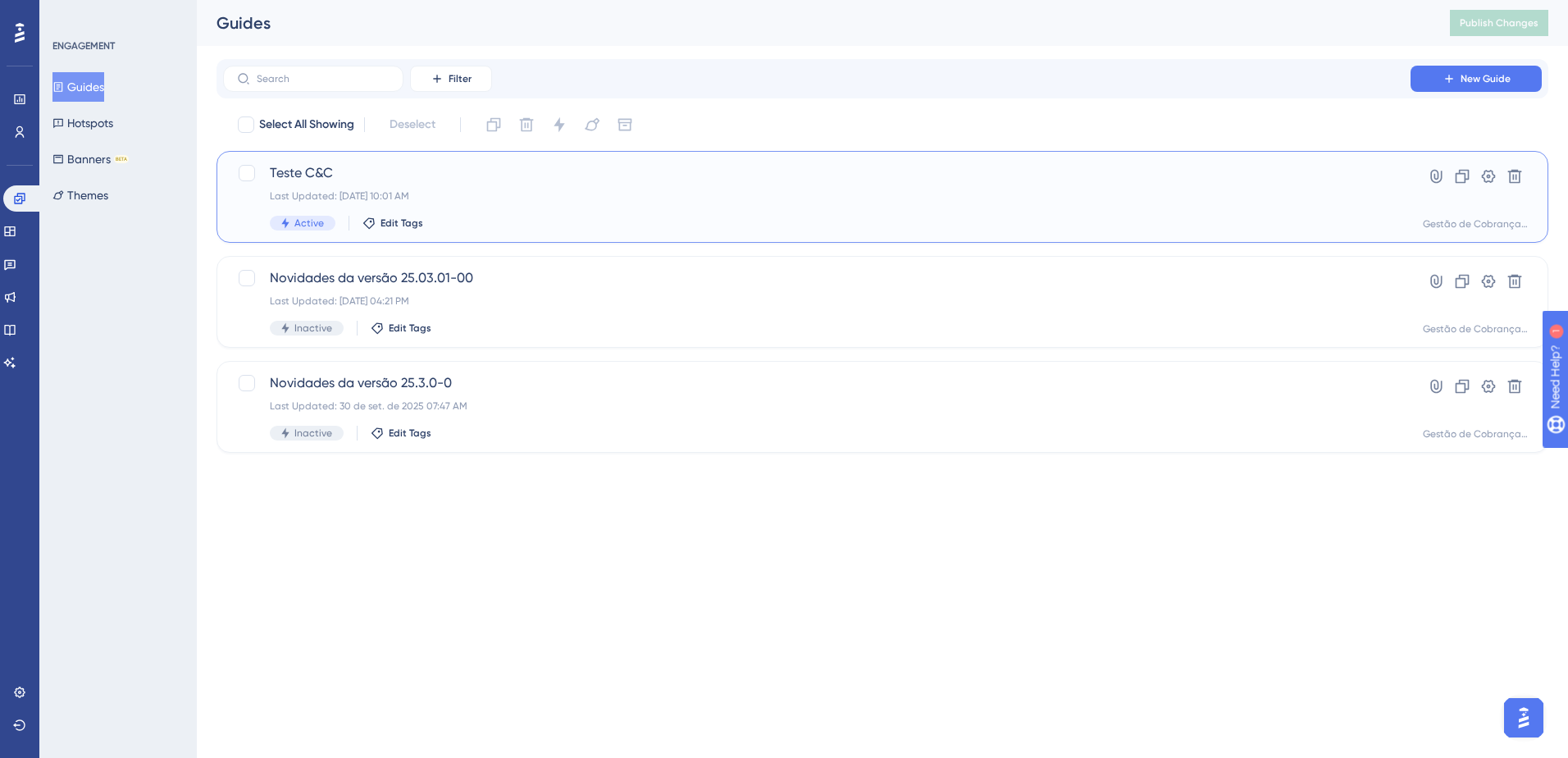
click at [618, 194] on div "Last Updated: 14 de out. de 2025 10:01 AM" at bounding box center [816, 196] width 1094 height 13
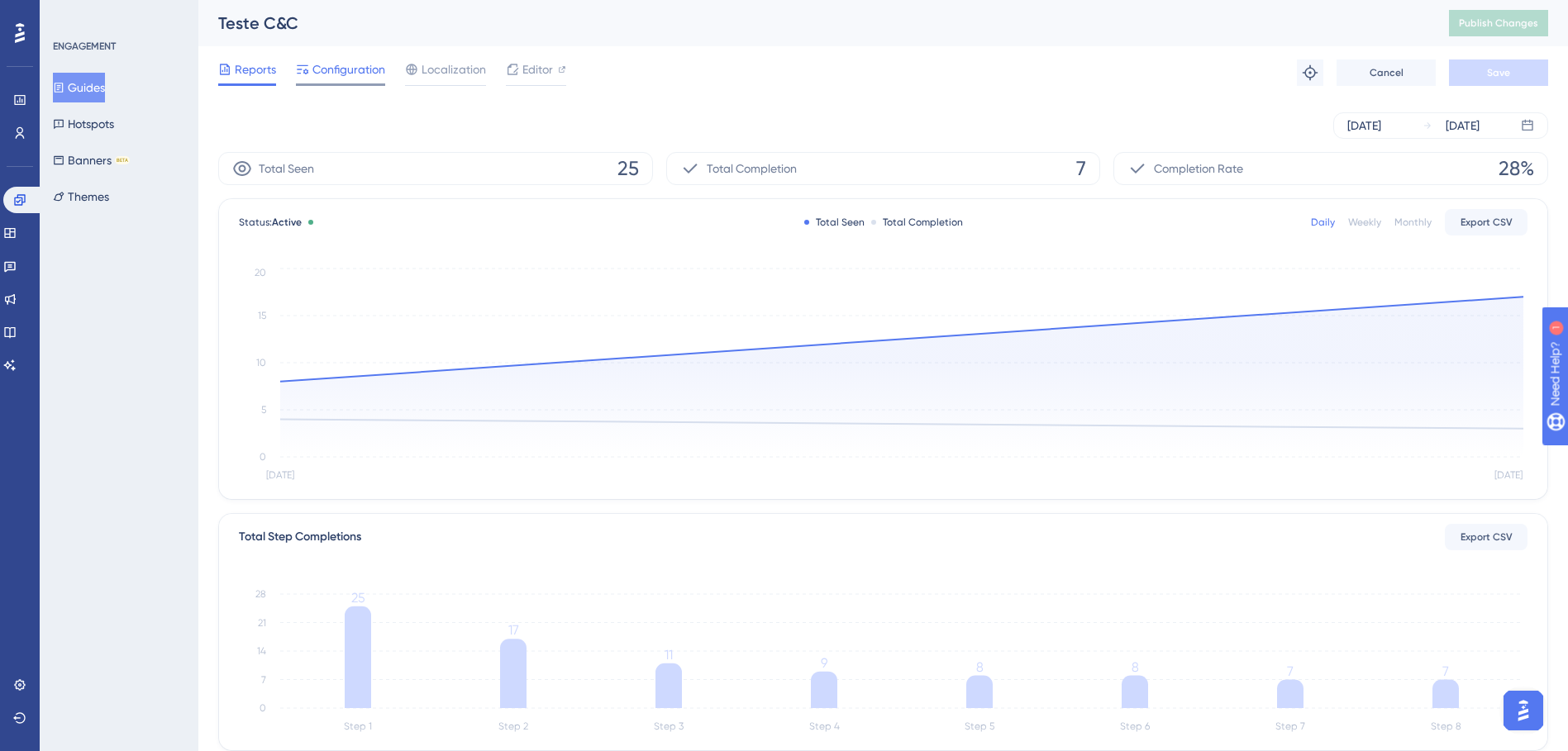
click at [373, 79] on div "Configuration" at bounding box center [341, 72] width 89 height 27
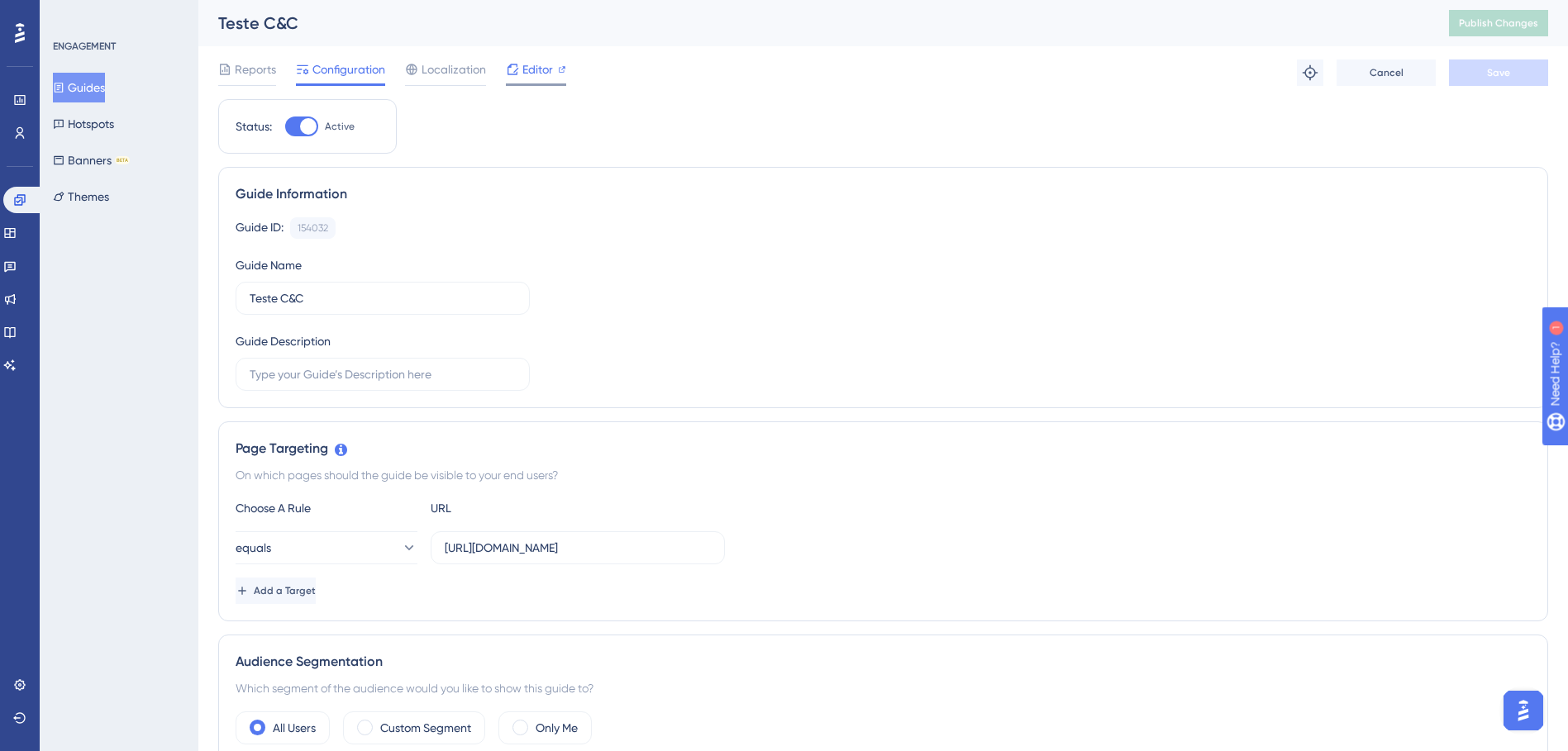
click at [520, 72] on div "Editor" at bounding box center [535, 69] width 60 height 20
click at [105, 92] on button "Guides" at bounding box center [78, 87] width 53 height 30
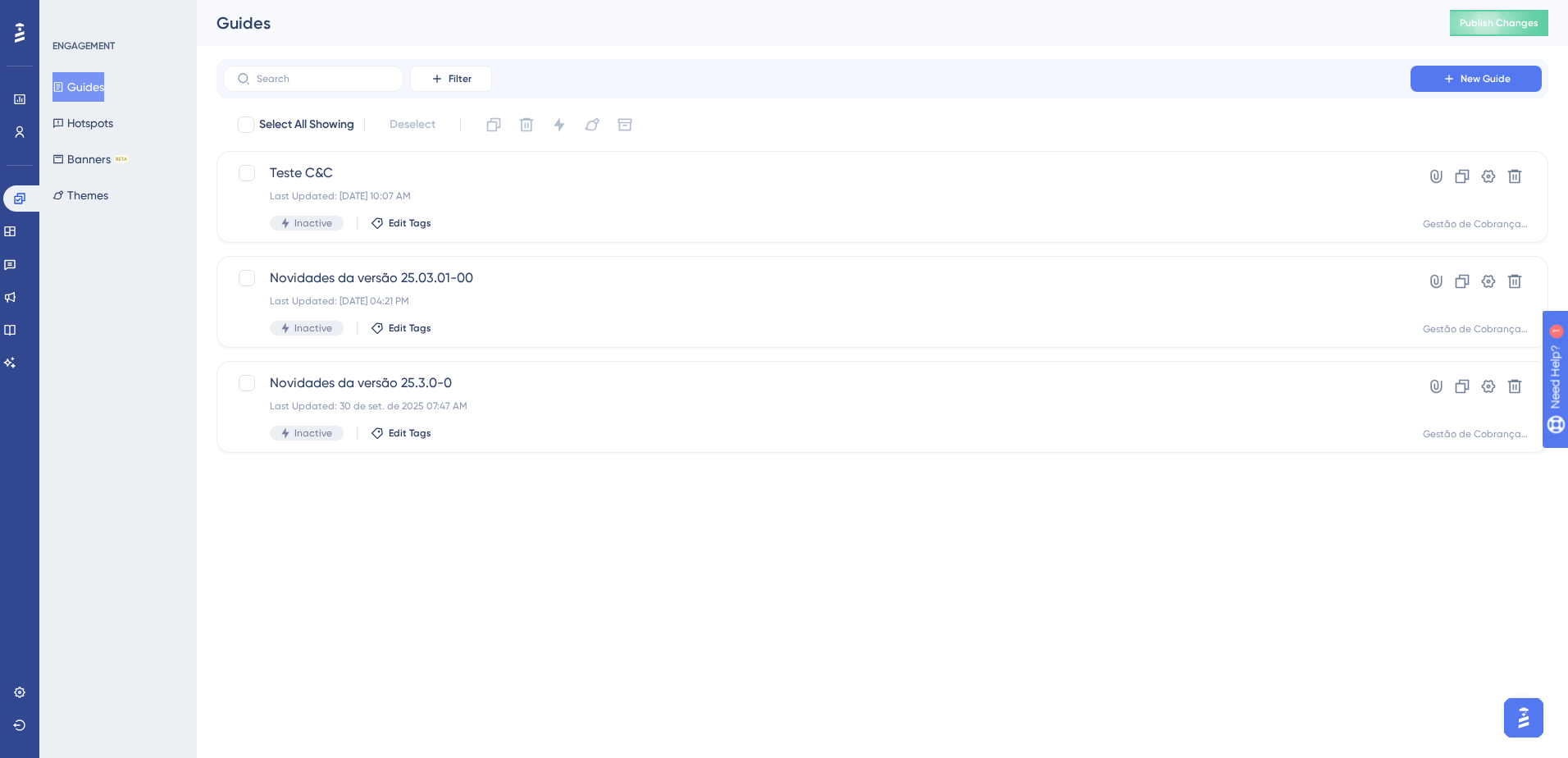
click at [87, 79] on button "Guides" at bounding box center [78, 87] width 52 height 29
click at [1478, 19] on span "Publish Changes" at bounding box center [1499, 23] width 79 height 13
click at [304, 171] on span "Teste C&C" at bounding box center [816, 173] width 1094 height 20
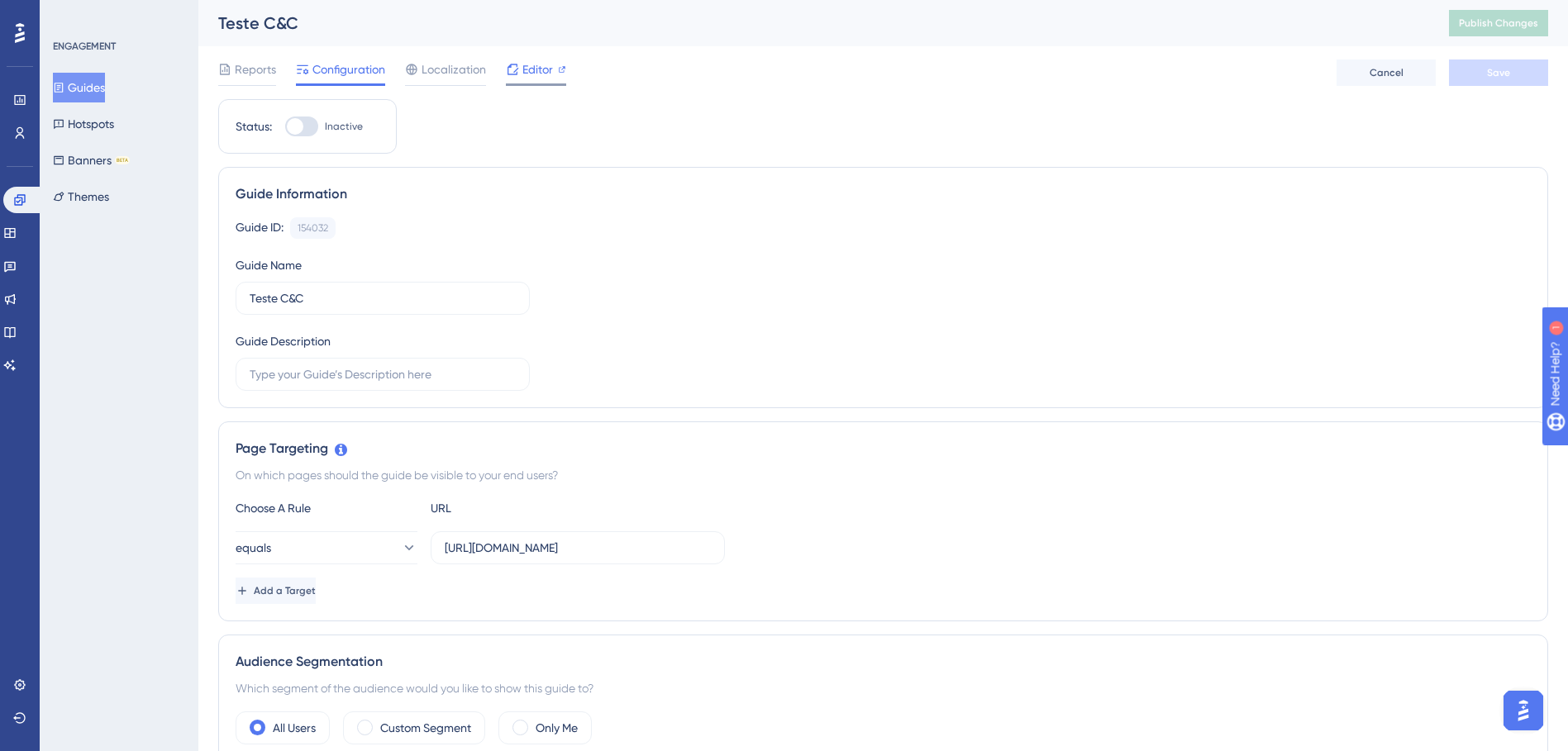
click at [526, 74] on span "Editor" at bounding box center [537, 69] width 31 height 20
click at [1517, 23] on span "Publish Changes" at bounding box center [1499, 23] width 79 height 13
click at [105, 88] on button "Guides" at bounding box center [78, 87] width 53 height 30
click at [1519, 30] on button "Publish Changes" at bounding box center [1499, 23] width 99 height 27
click at [311, 126] on div at bounding box center [308, 126] width 17 height 17
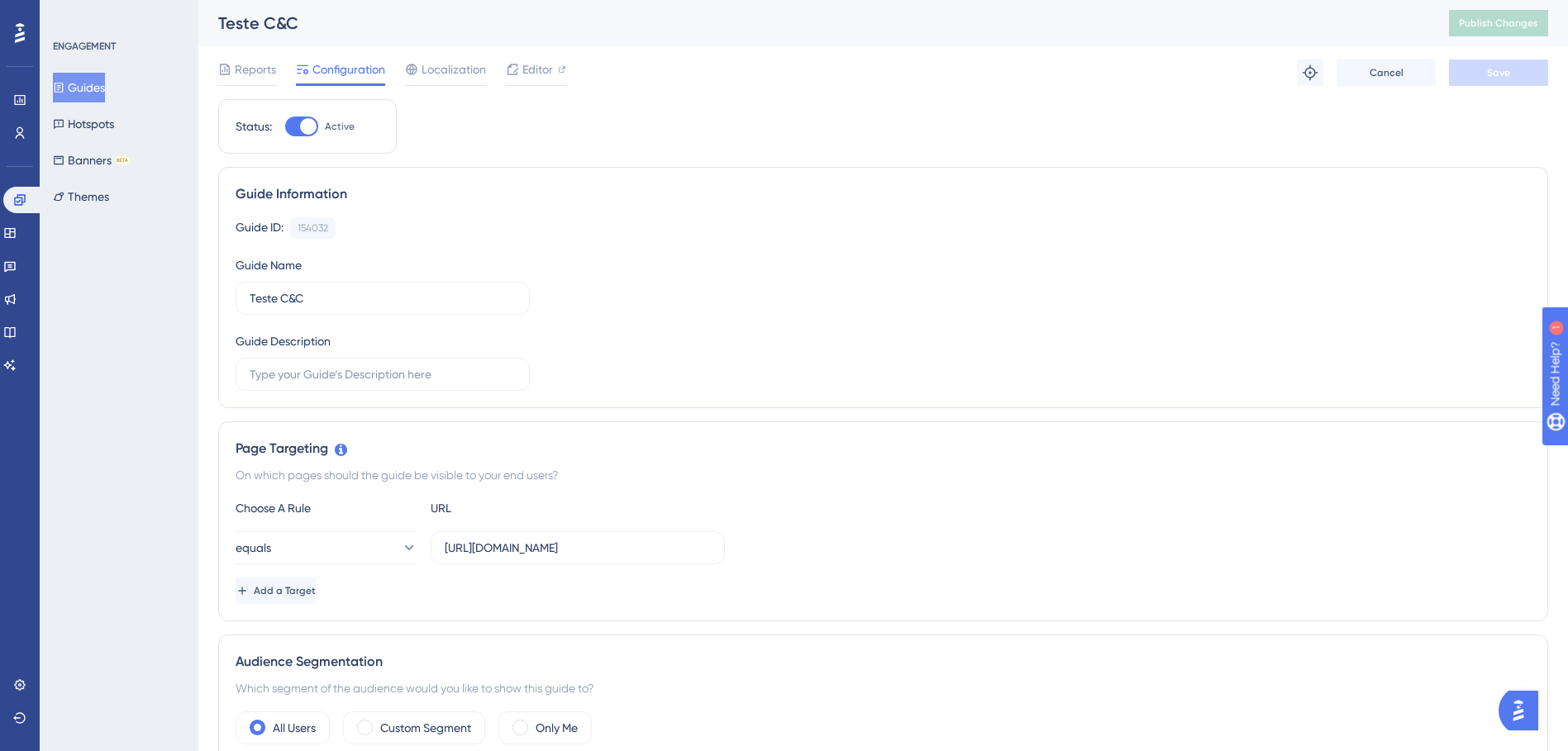
click at [285, 127] on input "Active" at bounding box center [284, 127] width 1 height 1
checkbox input "false"
click at [1531, 77] on button "Save" at bounding box center [1499, 72] width 99 height 27
click at [1511, 26] on span "Publish Changes" at bounding box center [1499, 23] width 79 height 13
